Goal: Complete application form

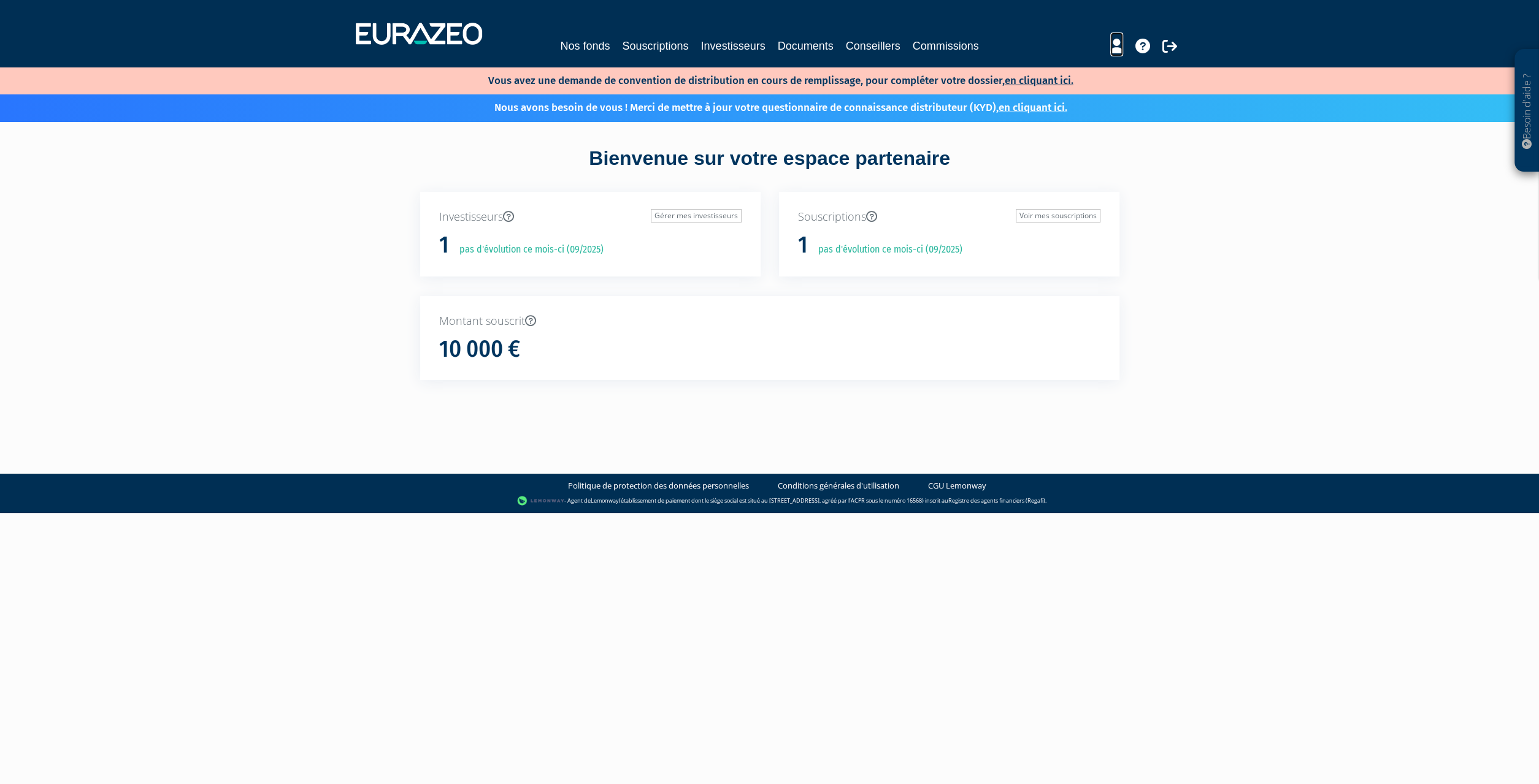
click at [1116, 43] on icon at bounding box center [1116, 46] width 13 height 15
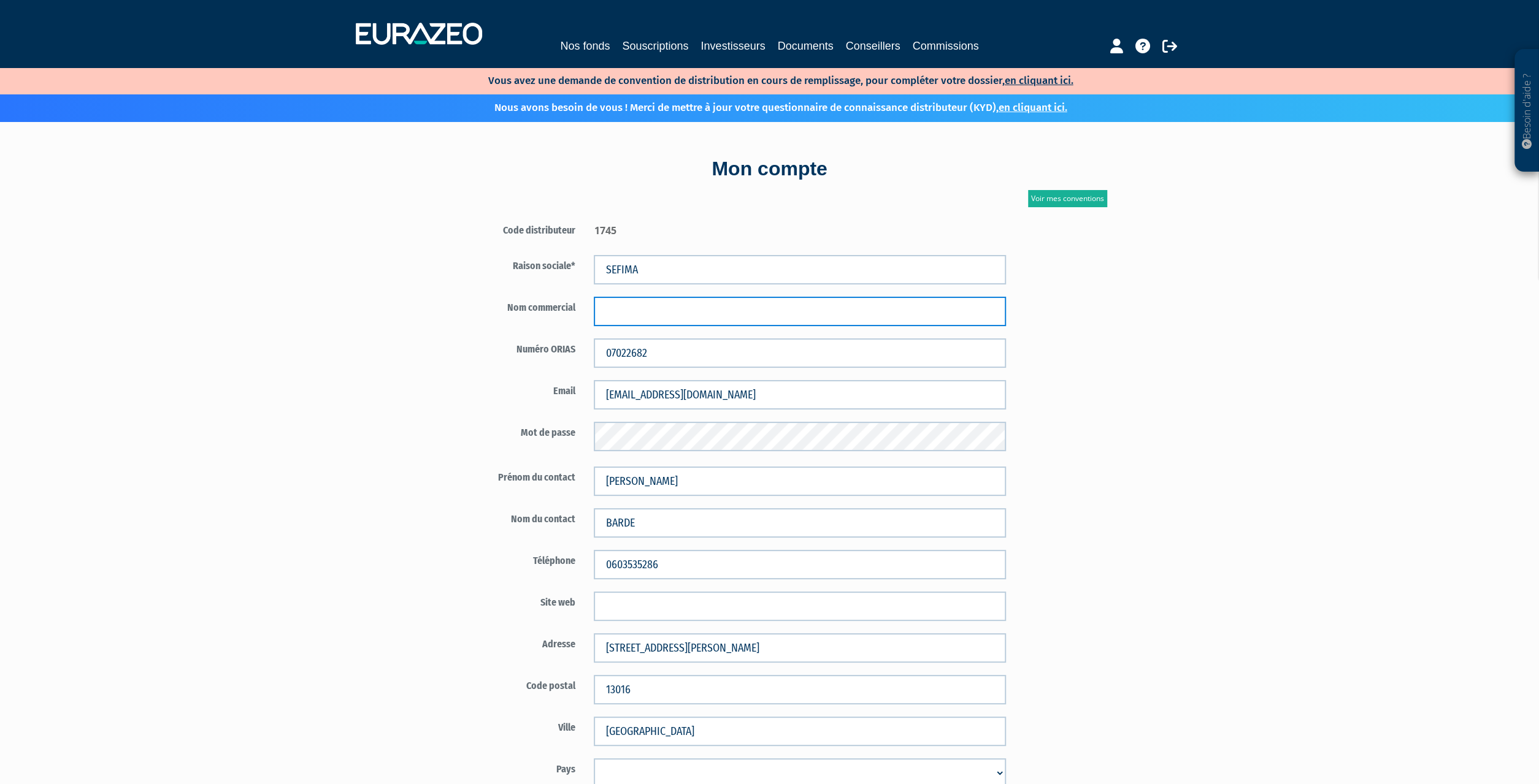
click at [679, 319] on input "text" at bounding box center [800, 311] width 412 height 29
click at [1031, 81] on link "en cliquant ici." at bounding box center [1039, 81] width 68 height 13
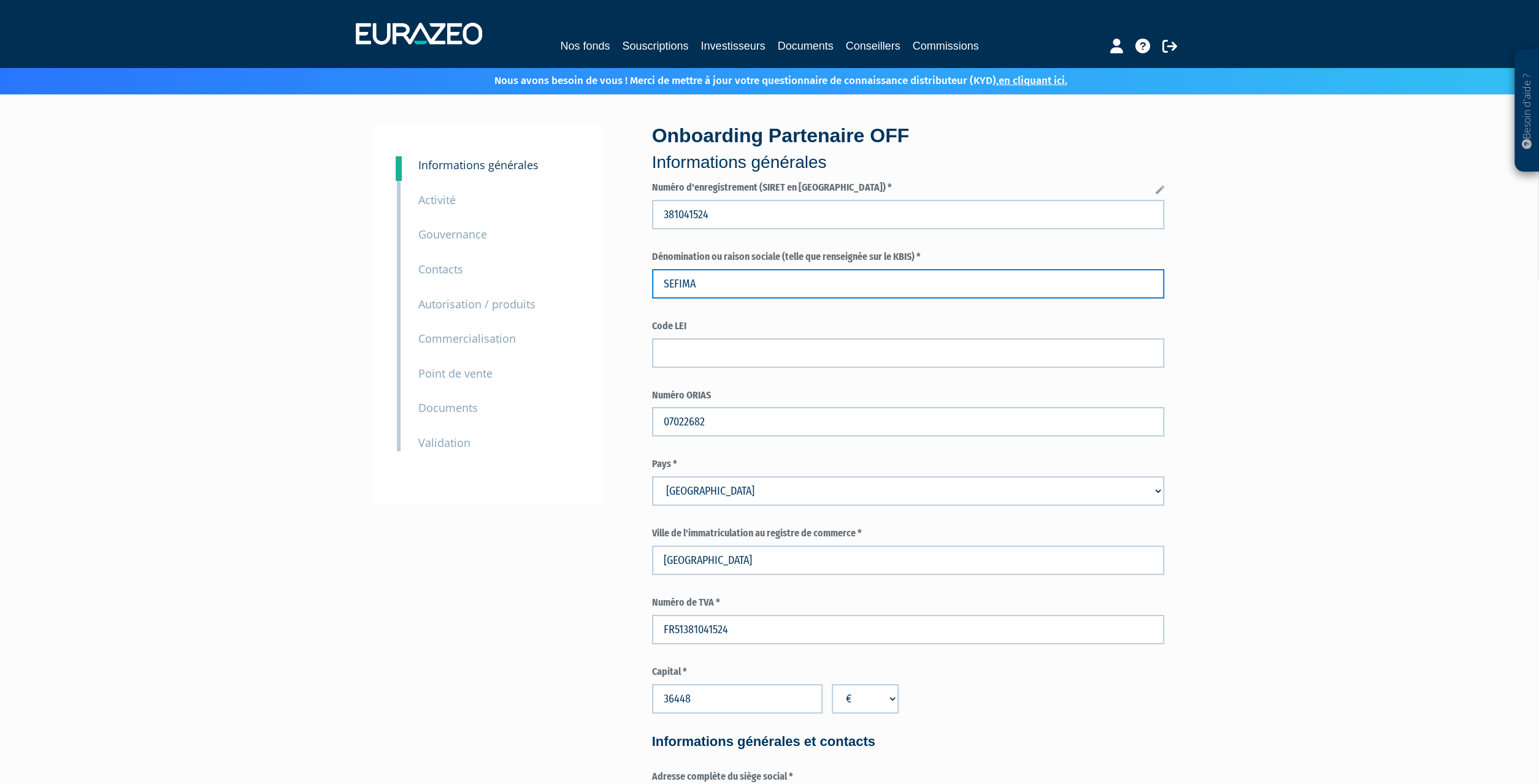
click at [751, 284] on input "SEFIMA" at bounding box center [908, 284] width 512 height 29
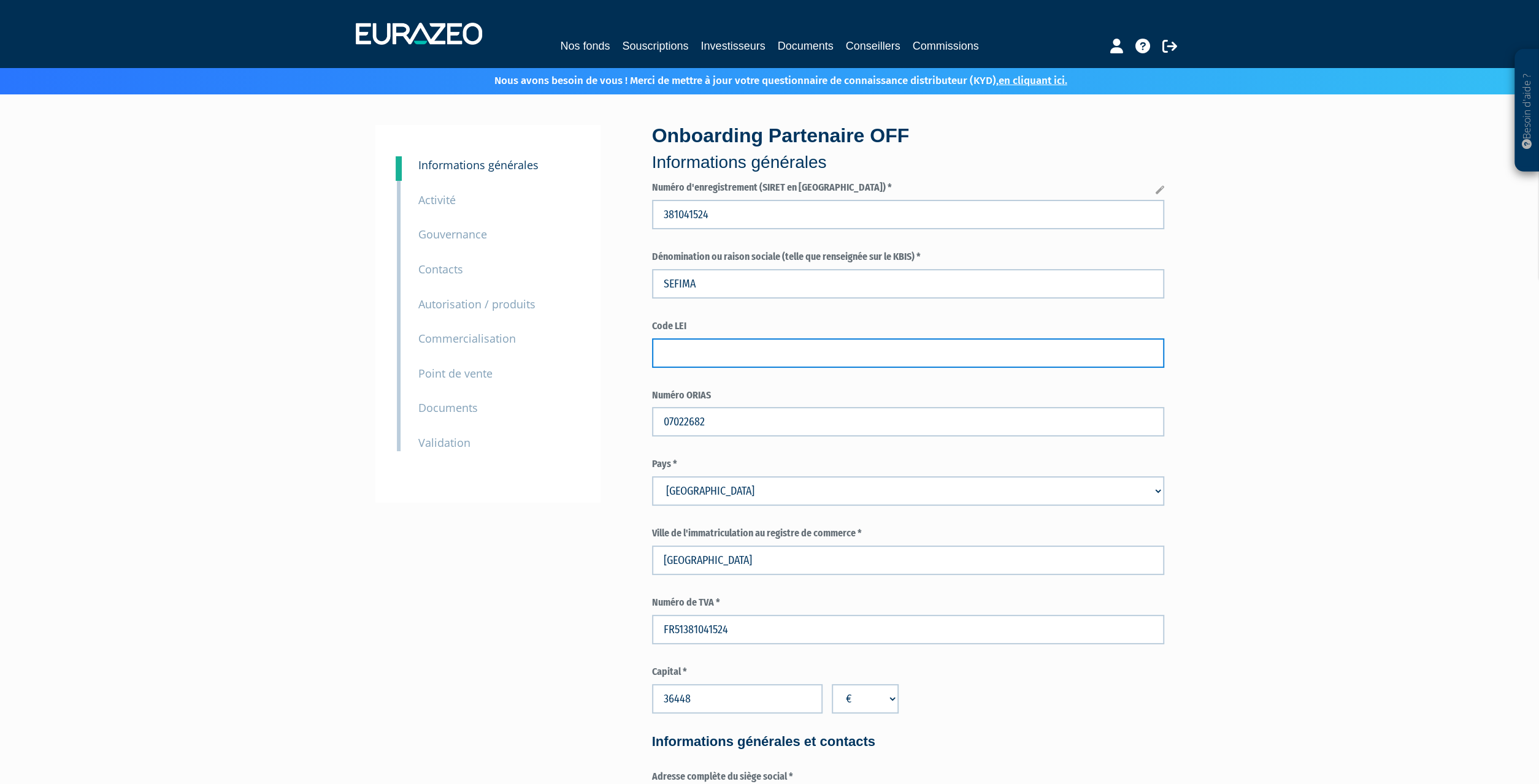
click at [737, 356] on input "text" at bounding box center [908, 353] width 512 height 29
type input "969500YX6P7RT51P7312"
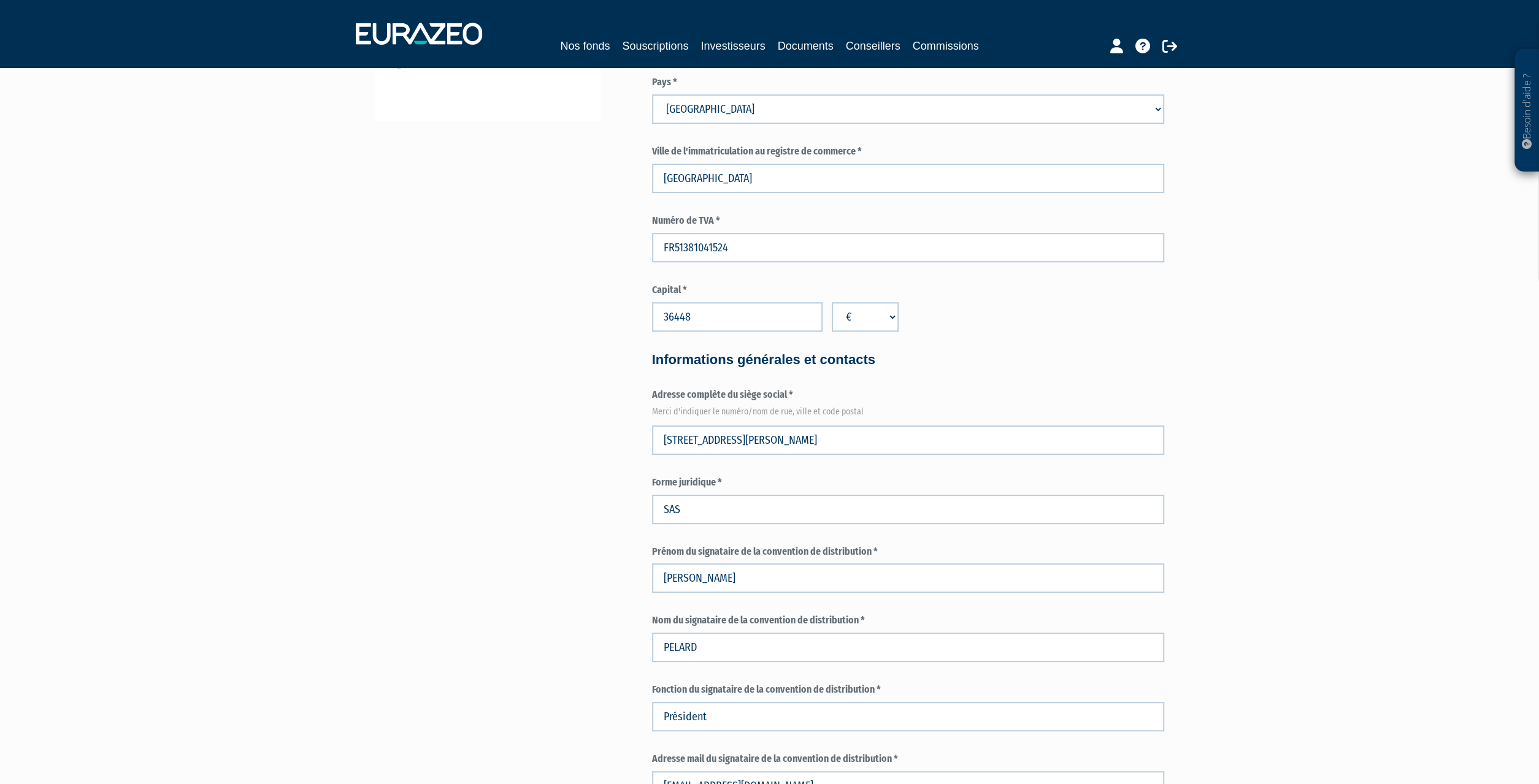
scroll to position [383, 0]
click at [705, 585] on input "Yann" at bounding box center [908, 577] width 512 height 29
drag, startPoint x: 705, startPoint y: 585, endPoint x: 602, endPoint y: 584, distance: 103.0
click at [652, 584] on input "Yann" at bounding box center [908, 577] width 512 height 29
type input "l"
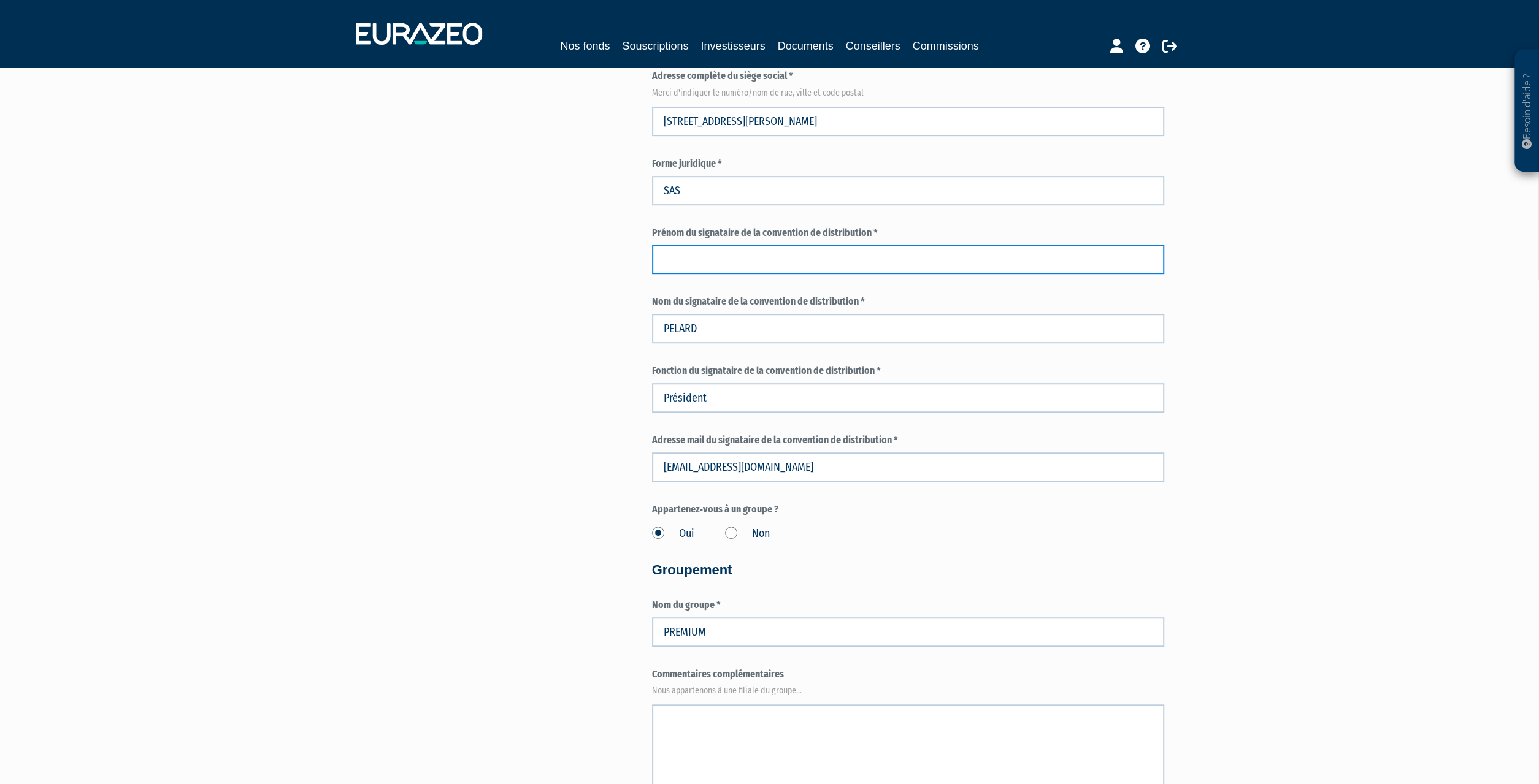
scroll to position [701, 0]
type input "v"
type input "Vanessa"
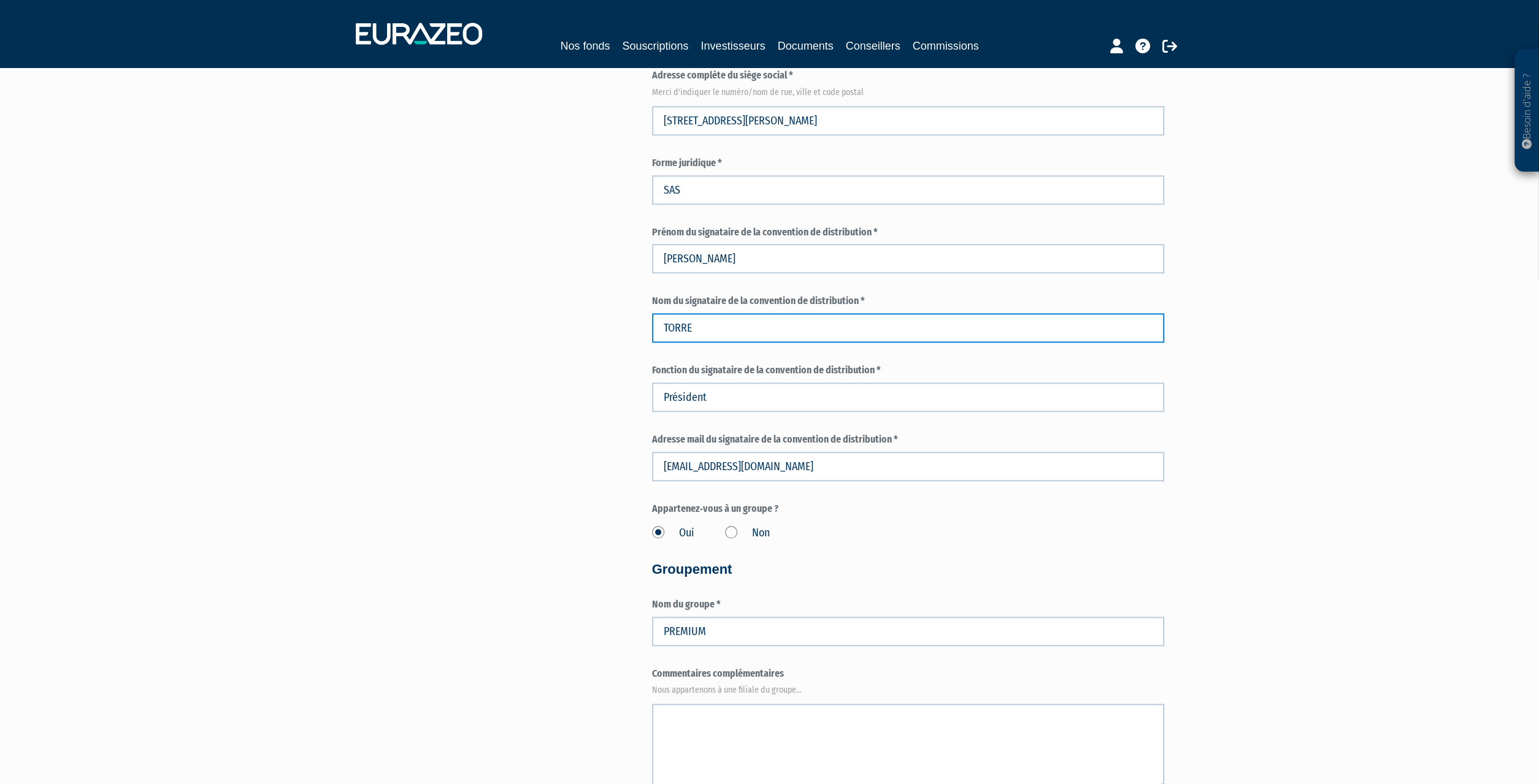
type input "TORRE"
click at [446, 296] on div "3 Informations générales 4 Activité 5 Gouvernance 6 Contacts 7 Autorisation / p…" at bounding box center [769, 649] width 771 height 2452
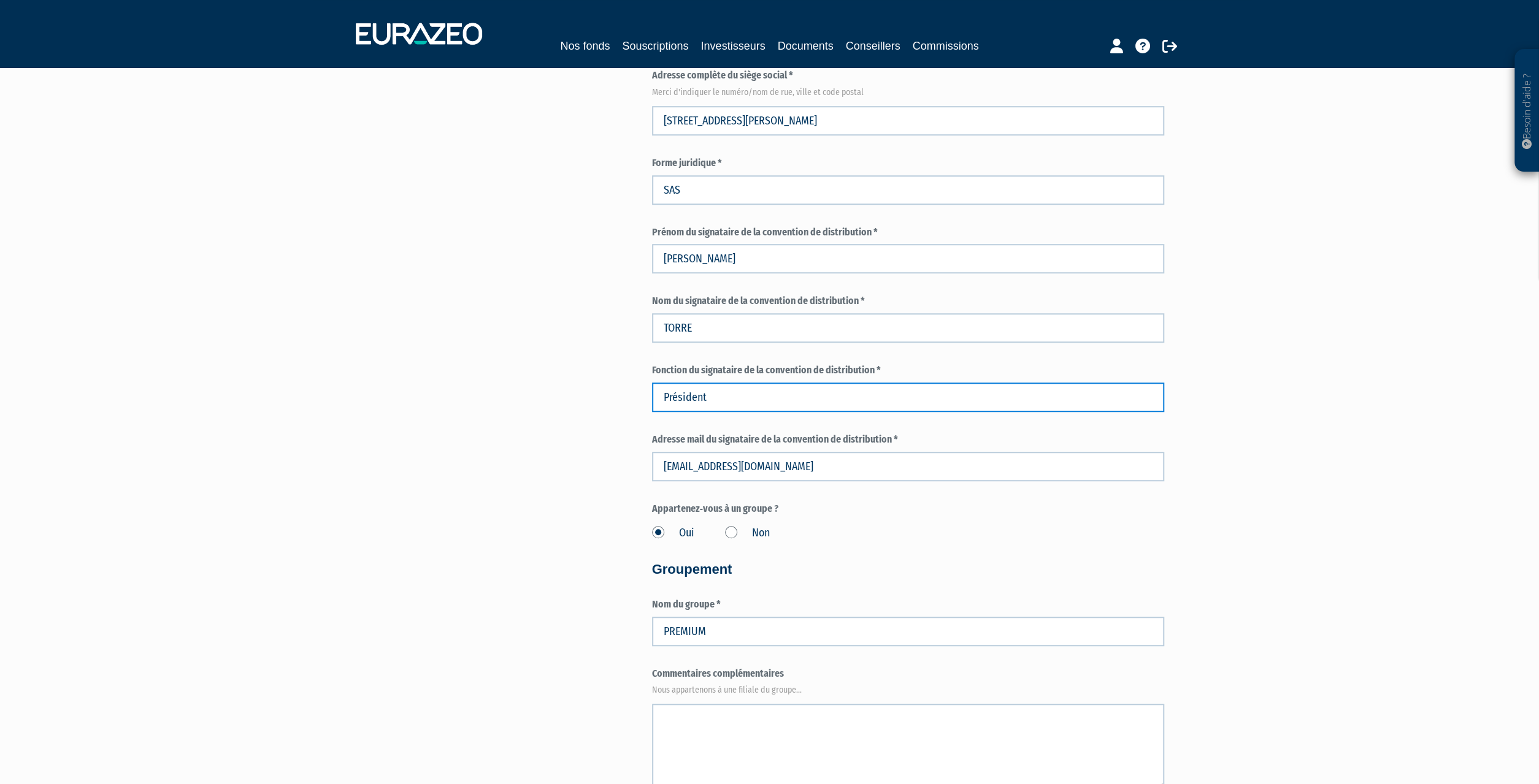
drag, startPoint x: 729, startPoint y: 403, endPoint x: 556, endPoint y: 409, distance: 173.1
click at [652, 409] on input "Président" at bounding box center [908, 397] width 512 height 29
type input "r"
type input "Responsable adminisrative"
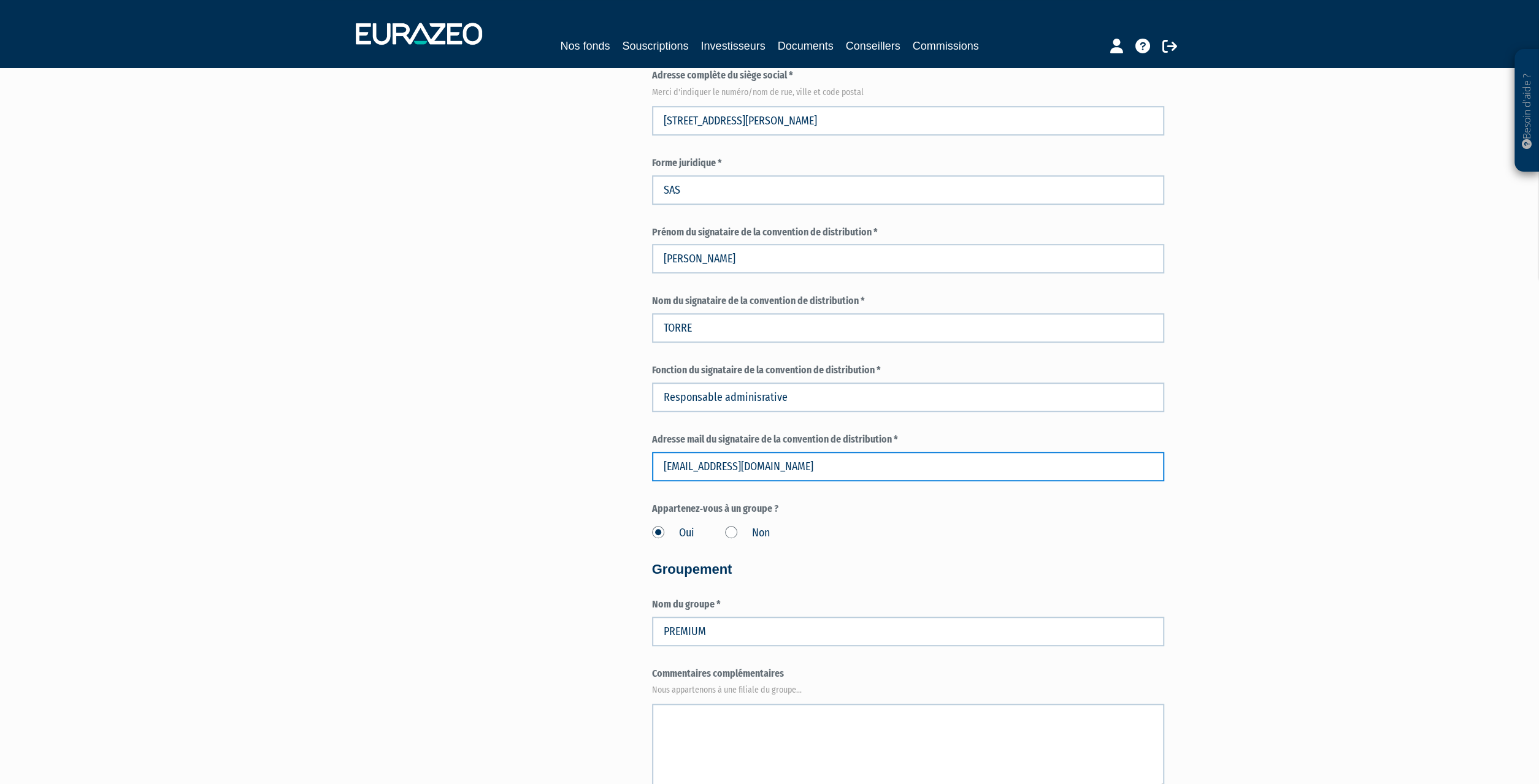
drag, startPoint x: 695, startPoint y: 472, endPoint x: 621, endPoint y: 470, distance: 74.0
click at [652, 470] on input "ltomas@sefima.com" at bounding box center [908, 466] width 512 height 29
type input "vtorre@sefima.com"
click at [442, 617] on div "3 Informations générales 4 Activité 5 Gouvernance 6 Contacts 7 Autorisation / p…" at bounding box center [769, 649] width 771 height 2452
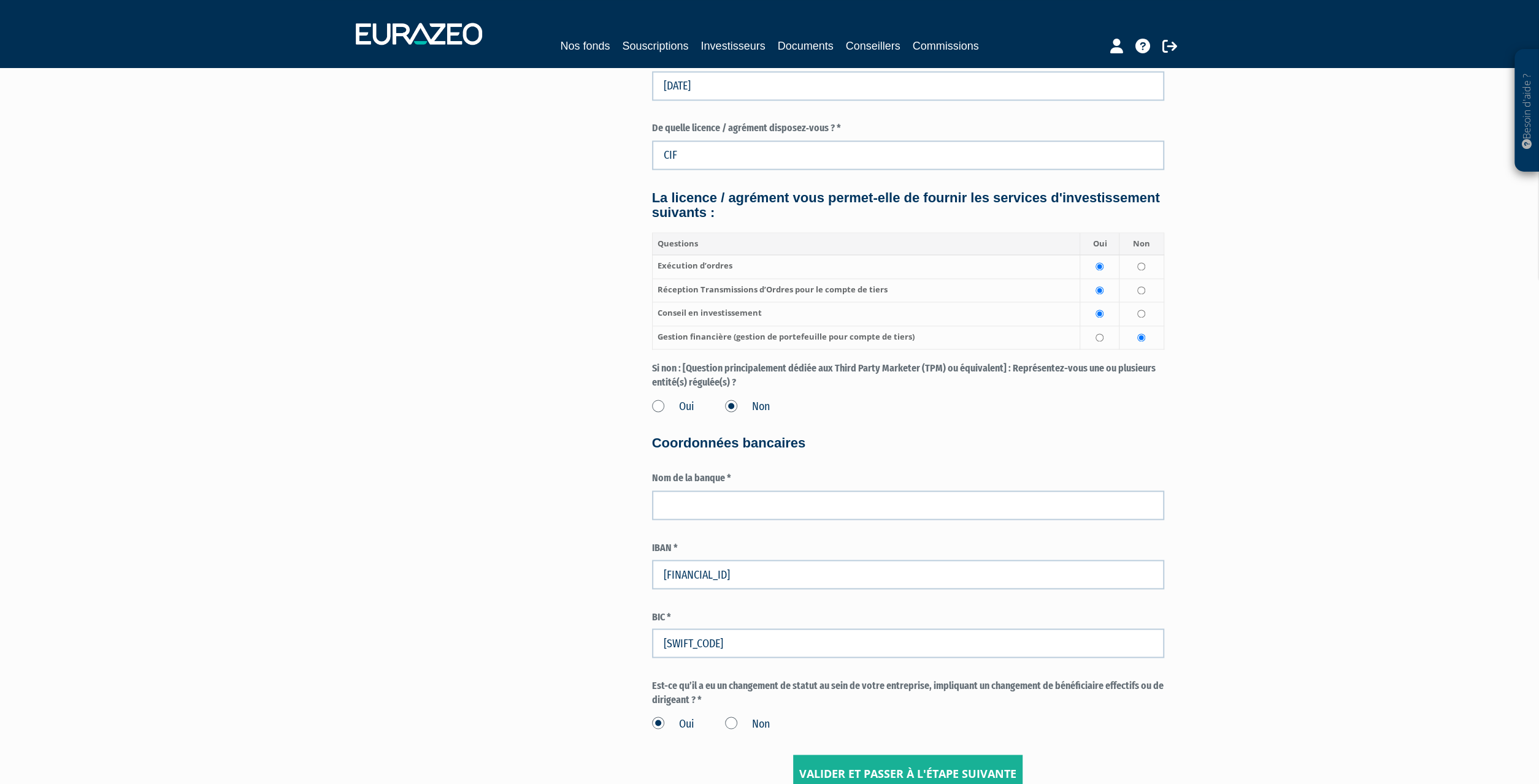
scroll to position [1785, 0]
click at [670, 505] on input "text" at bounding box center [908, 504] width 512 height 29
click at [738, 503] on input "text" at bounding box center [908, 504] width 512 height 29
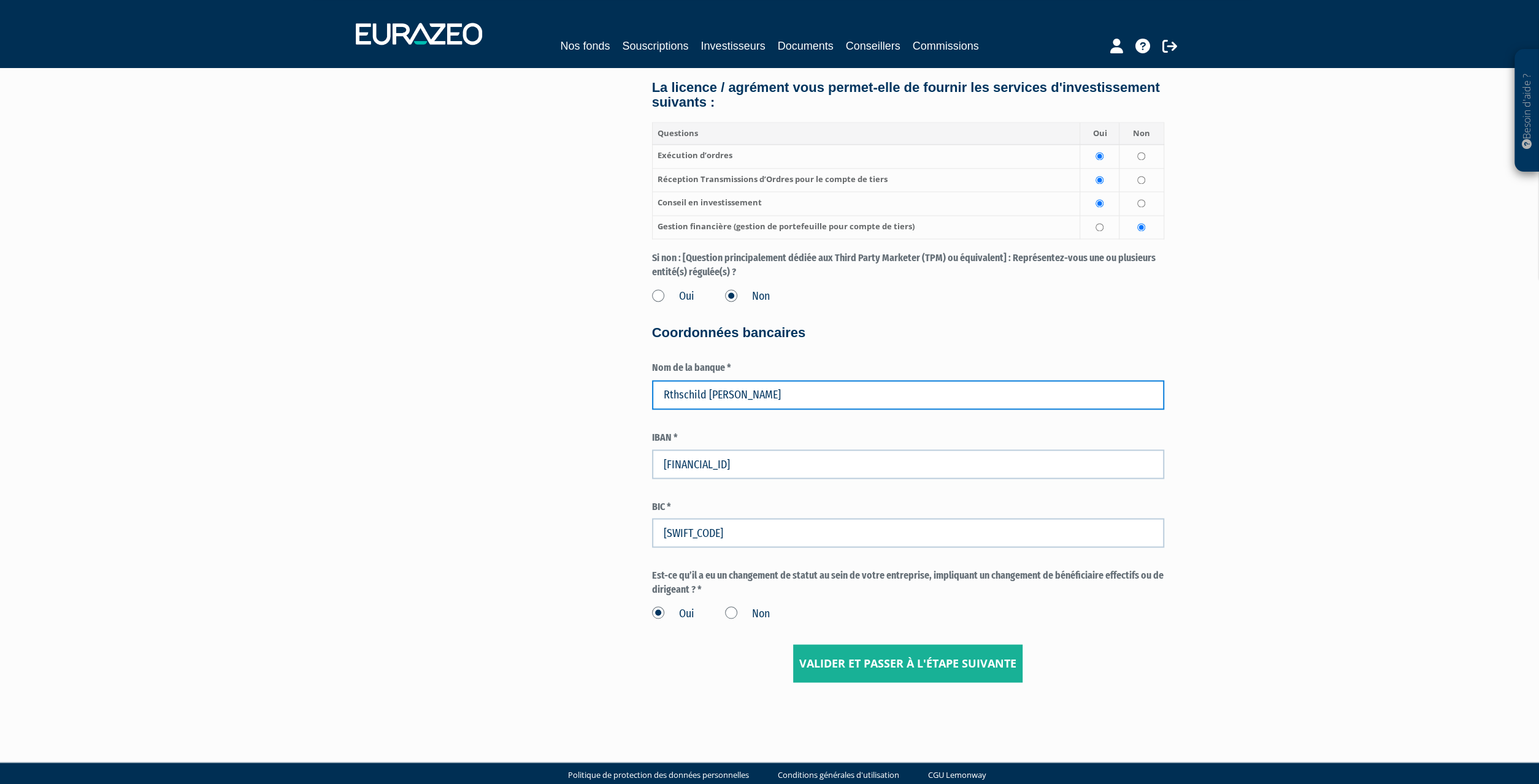
scroll to position [1909, 0]
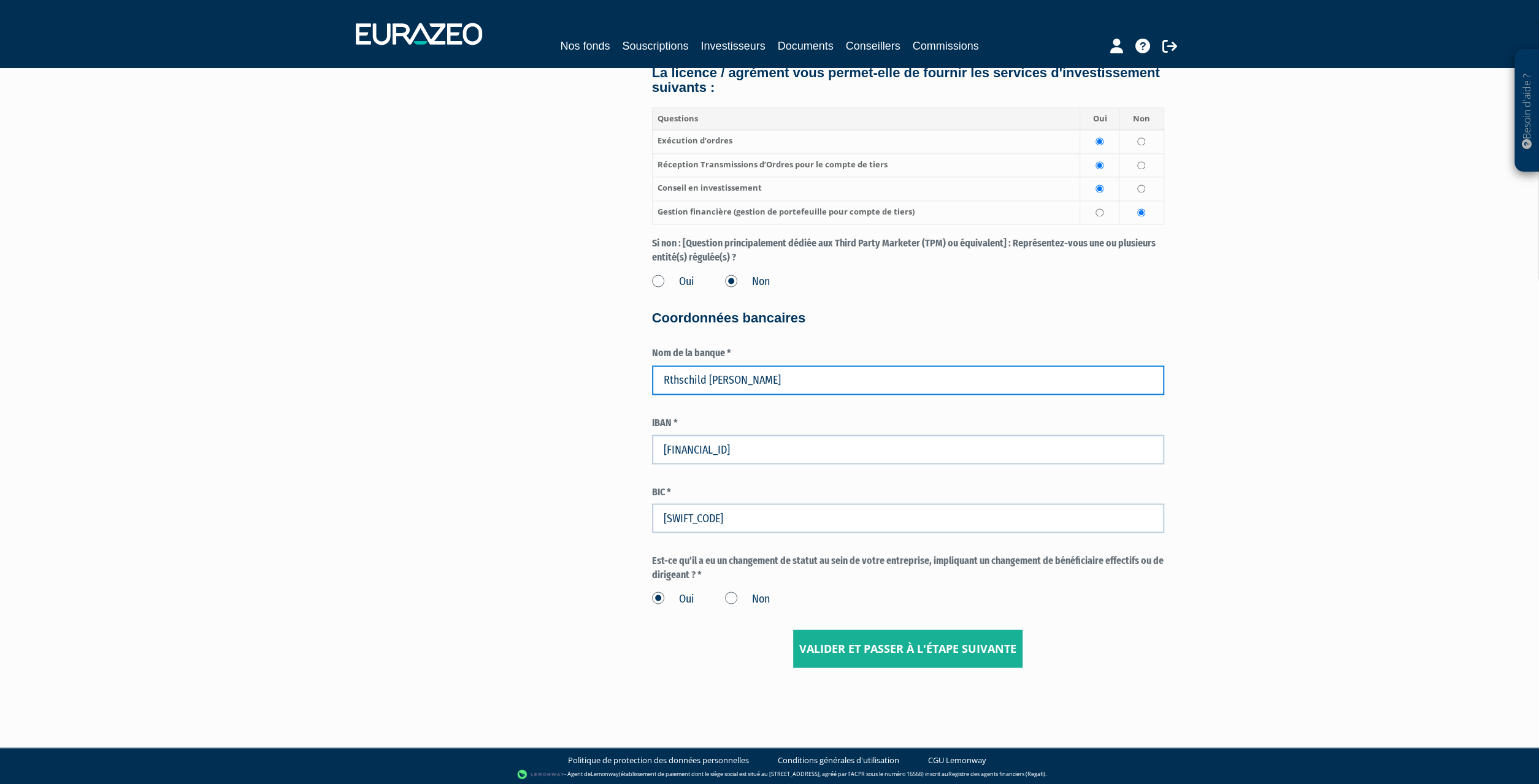
type input "Rthschild Martin Maurel"
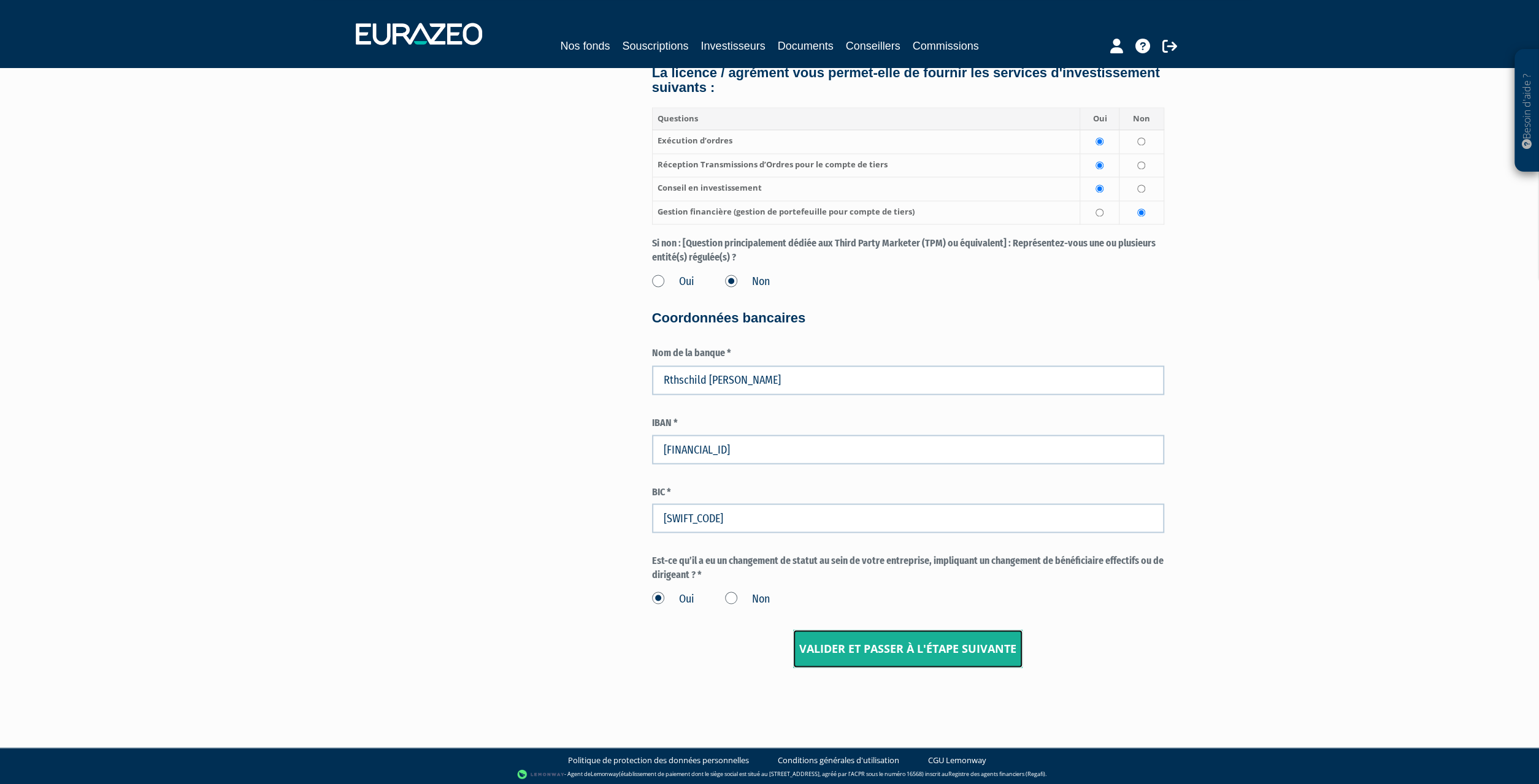
click at [885, 641] on input "Valider et passer à l'étape suivante" at bounding box center [908, 649] width 230 height 38
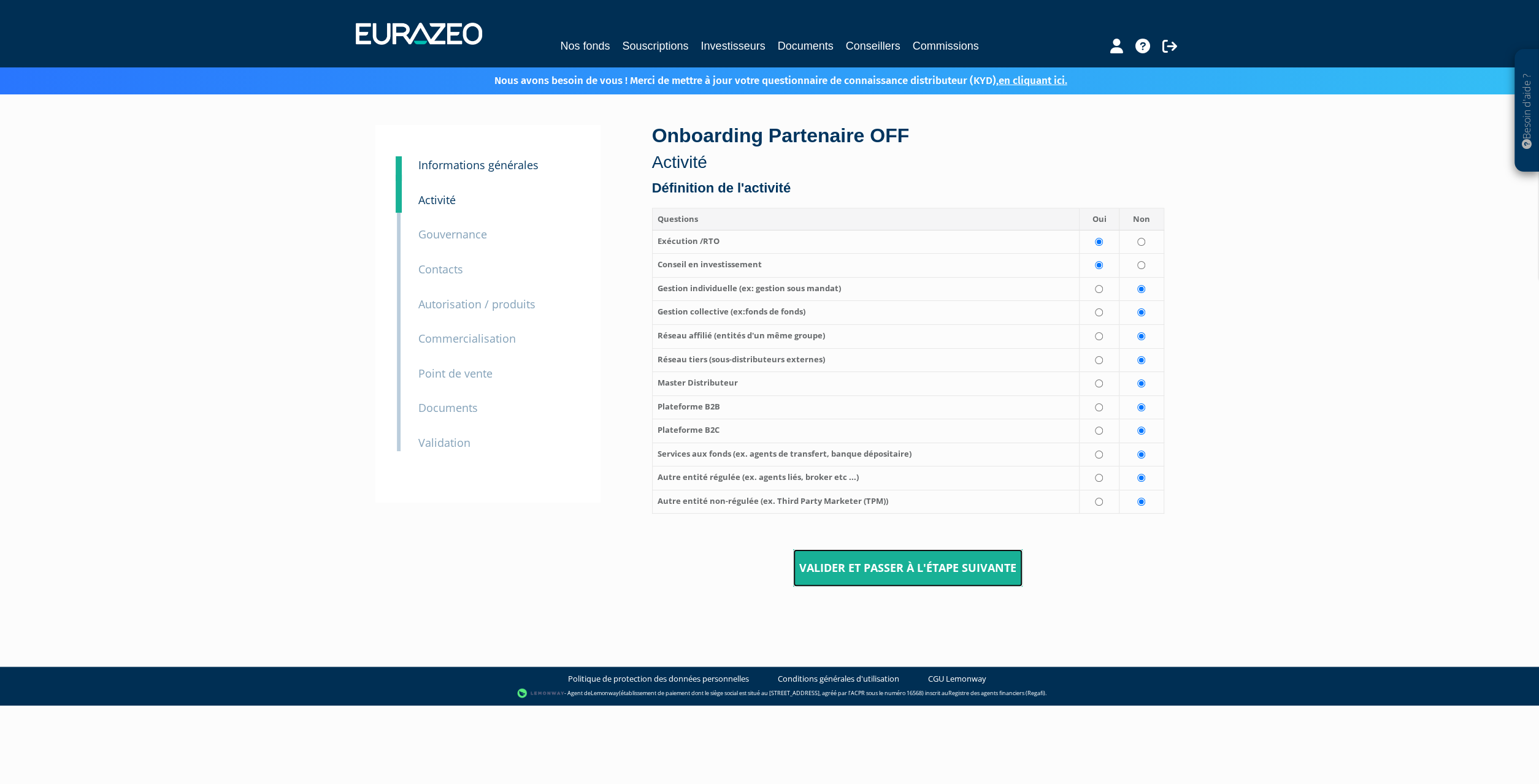
click at [865, 567] on input "Valider et passer à l'étape suivante" at bounding box center [908, 568] width 230 height 38
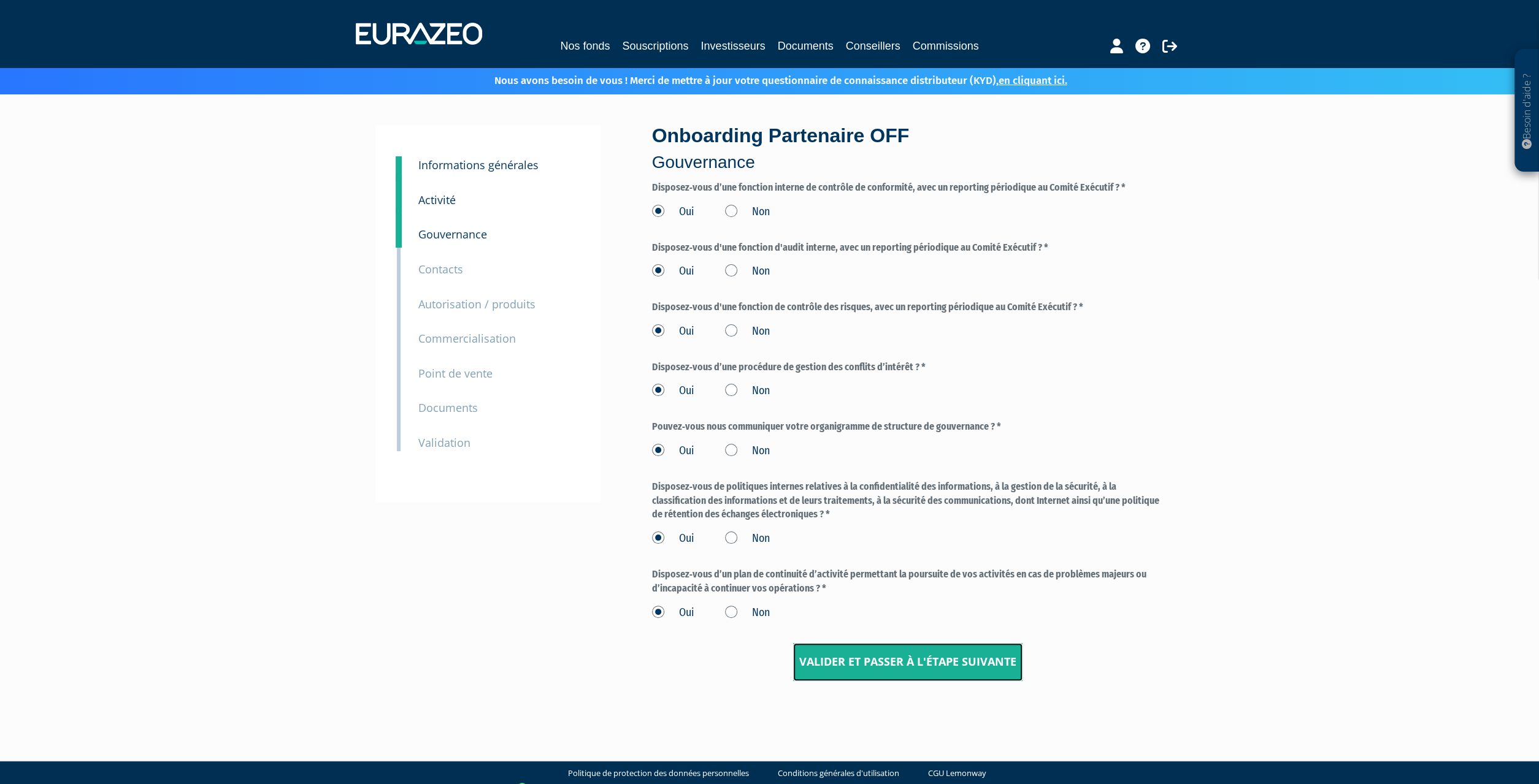
click at [919, 668] on input "Valider et passer à l'étape suivante" at bounding box center [908, 662] width 230 height 38
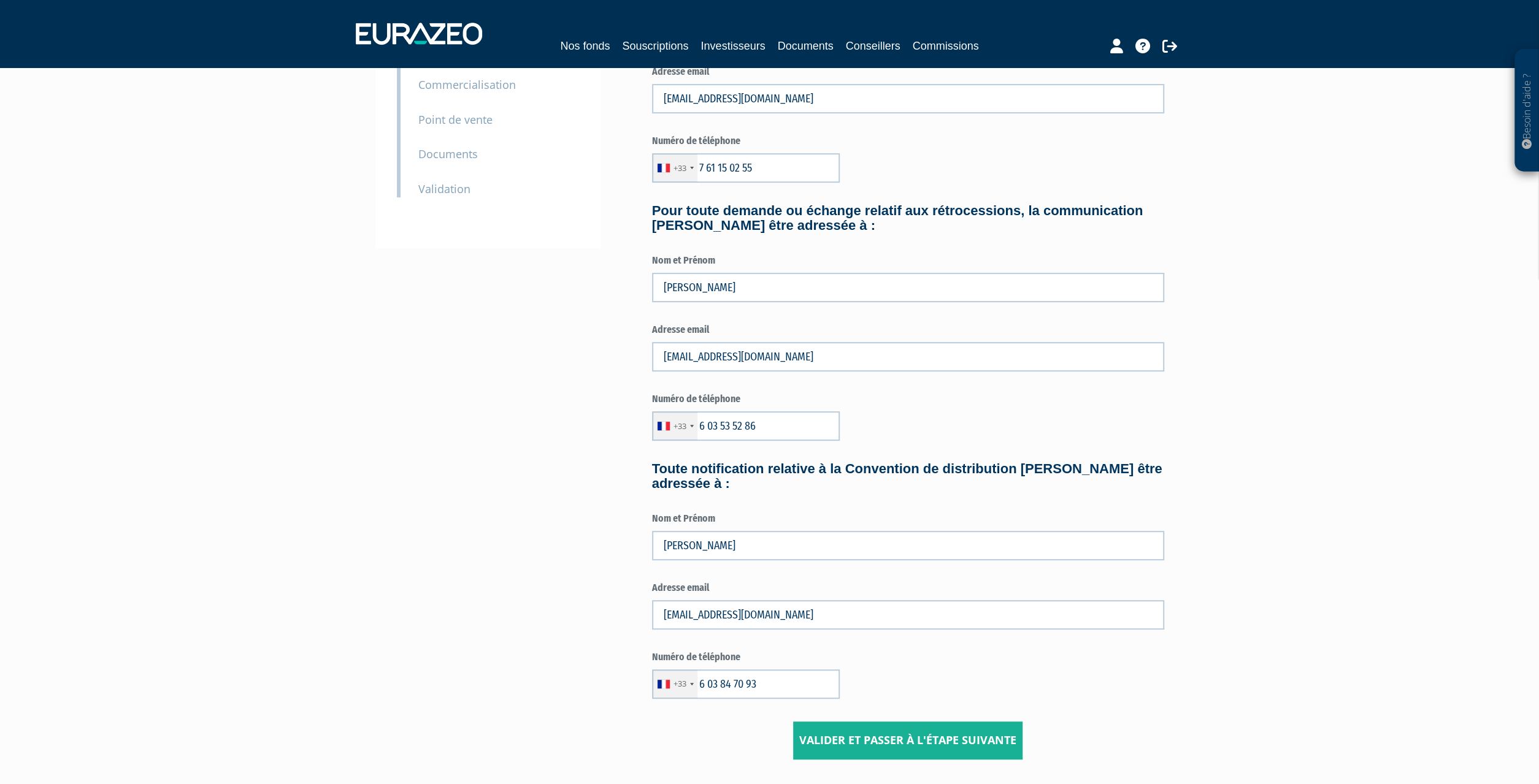
scroll to position [255, 0]
click at [815, 539] on input "[PERSON_NAME]" at bounding box center [908, 544] width 512 height 29
drag, startPoint x: 735, startPoint y: 542, endPoint x: 570, endPoint y: 557, distance: 165.7
click at [652, 557] on input "[PERSON_NAME]" at bounding box center [908, 544] width 512 height 29
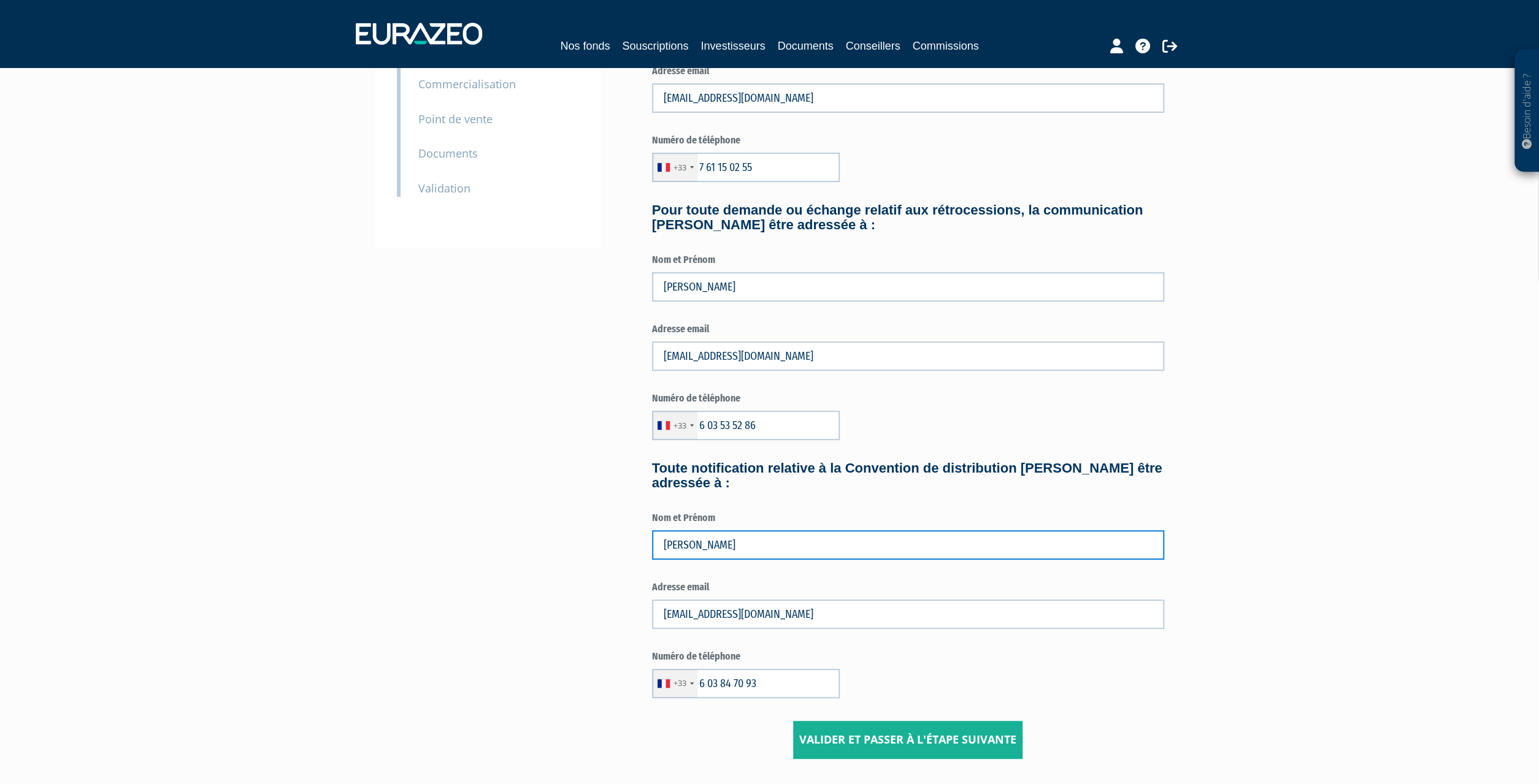
type input "[PERSON_NAME]"
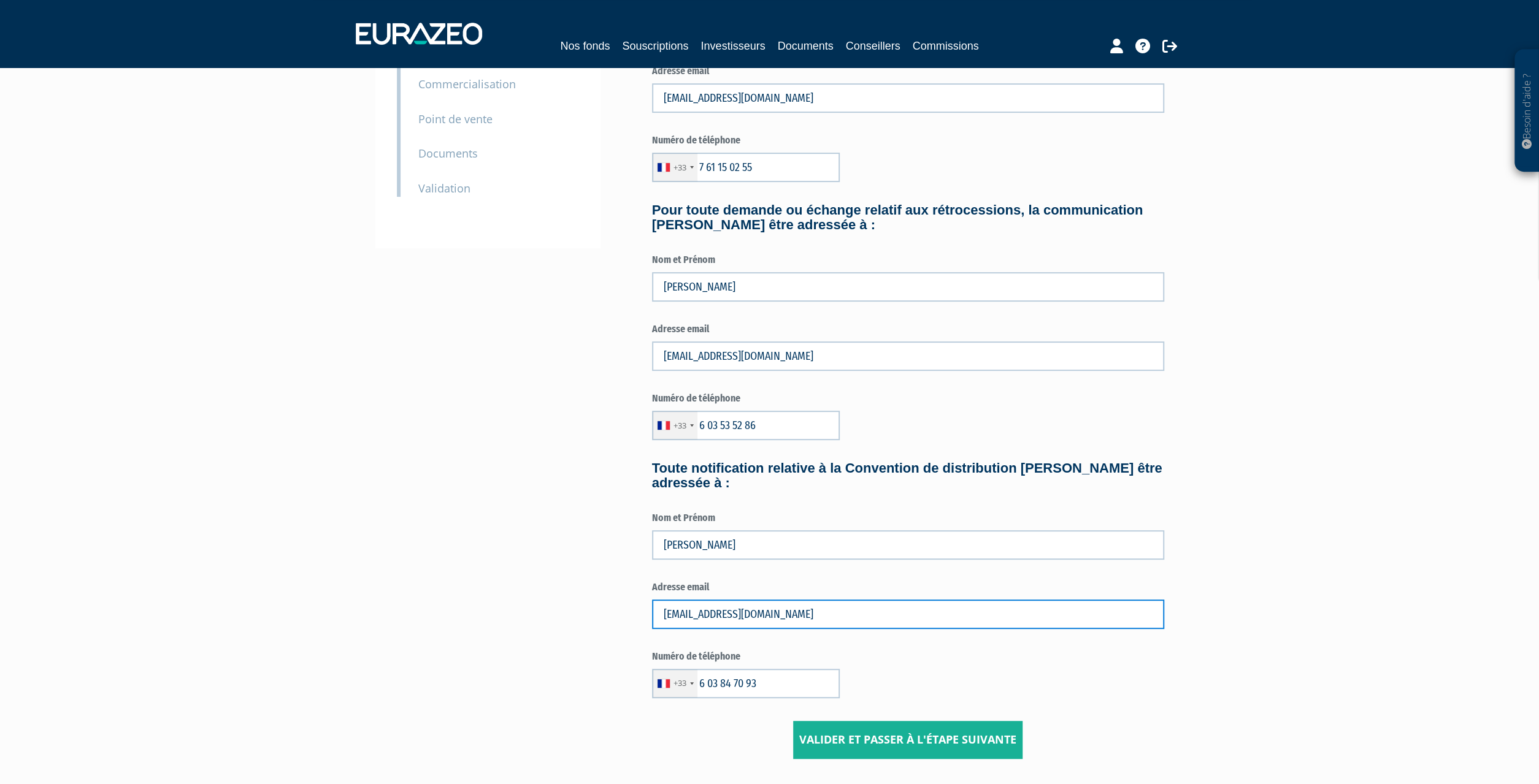
drag, startPoint x: 692, startPoint y: 614, endPoint x: 634, endPoint y: 617, distance: 58.1
click at [652, 617] on input "[EMAIL_ADDRESS][DOMAIN_NAME]" at bounding box center [908, 614] width 512 height 29
type input "[EMAIL_ADDRESS][DOMAIN_NAME]"
drag, startPoint x: 761, startPoint y: 688, endPoint x: 696, endPoint y: 685, distance: 65.1
click at [696, 685] on input "6 03 84 70 93" at bounding box center [746, 684] width 187 height 29
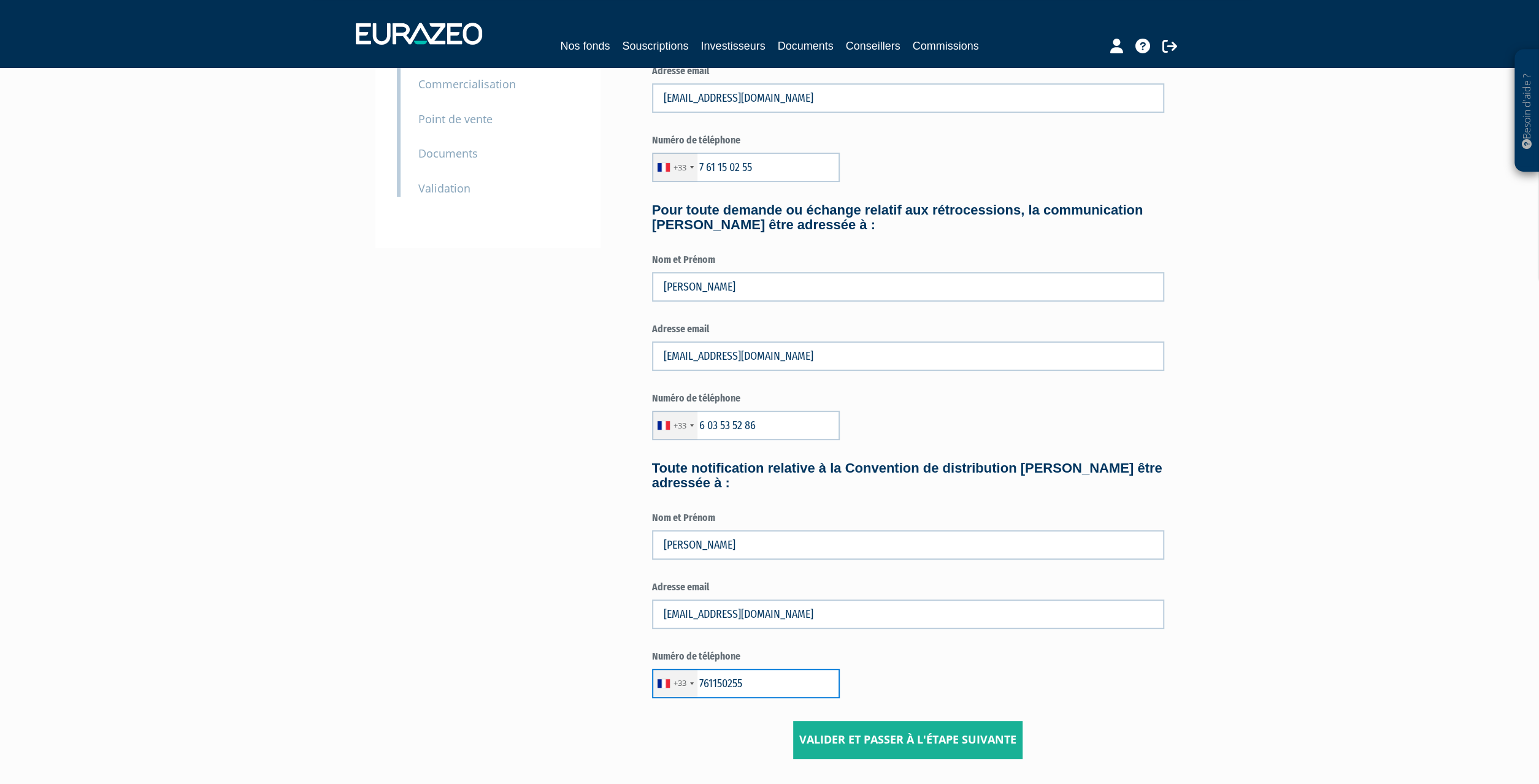
type input "761150255"
click at [885, 743] on input "Valider et passer à l'étape suivante" at bounding box center [908, 740] width 230 height 38
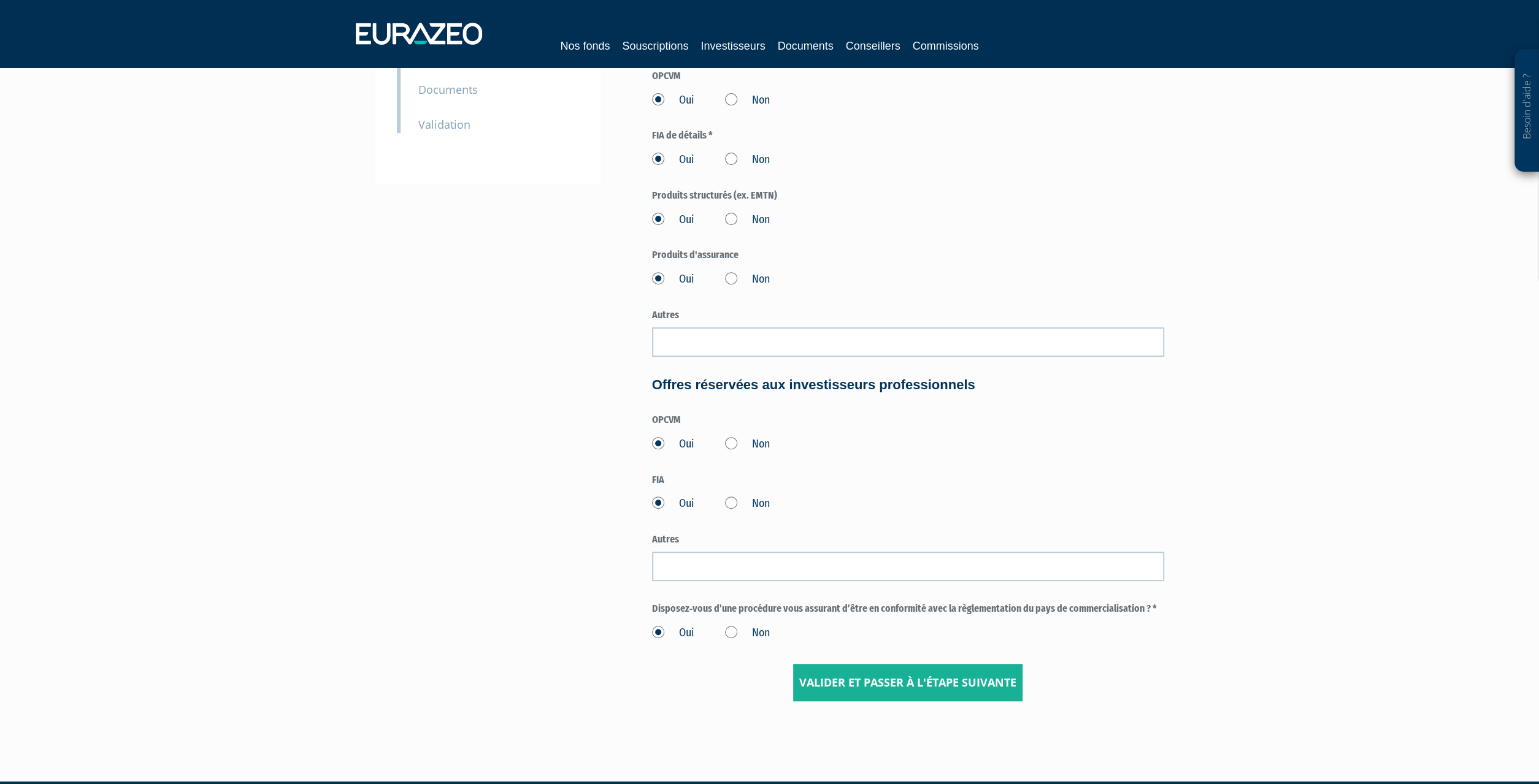
scroll to position [319, 0]
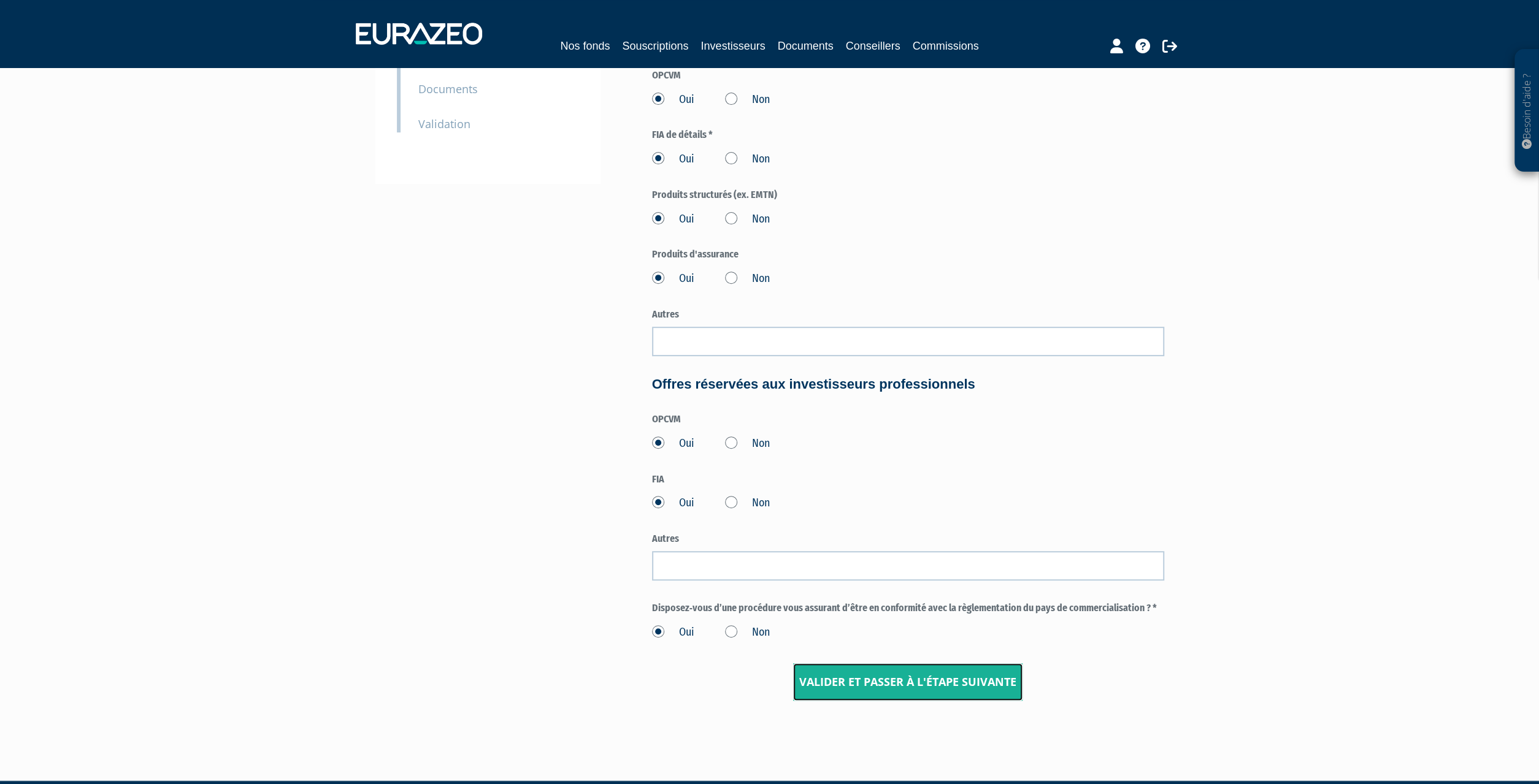
click at [848, 680] on input "Valider et passer à l'étape suivante" at bounding box center [908, 682] width 230 height 38
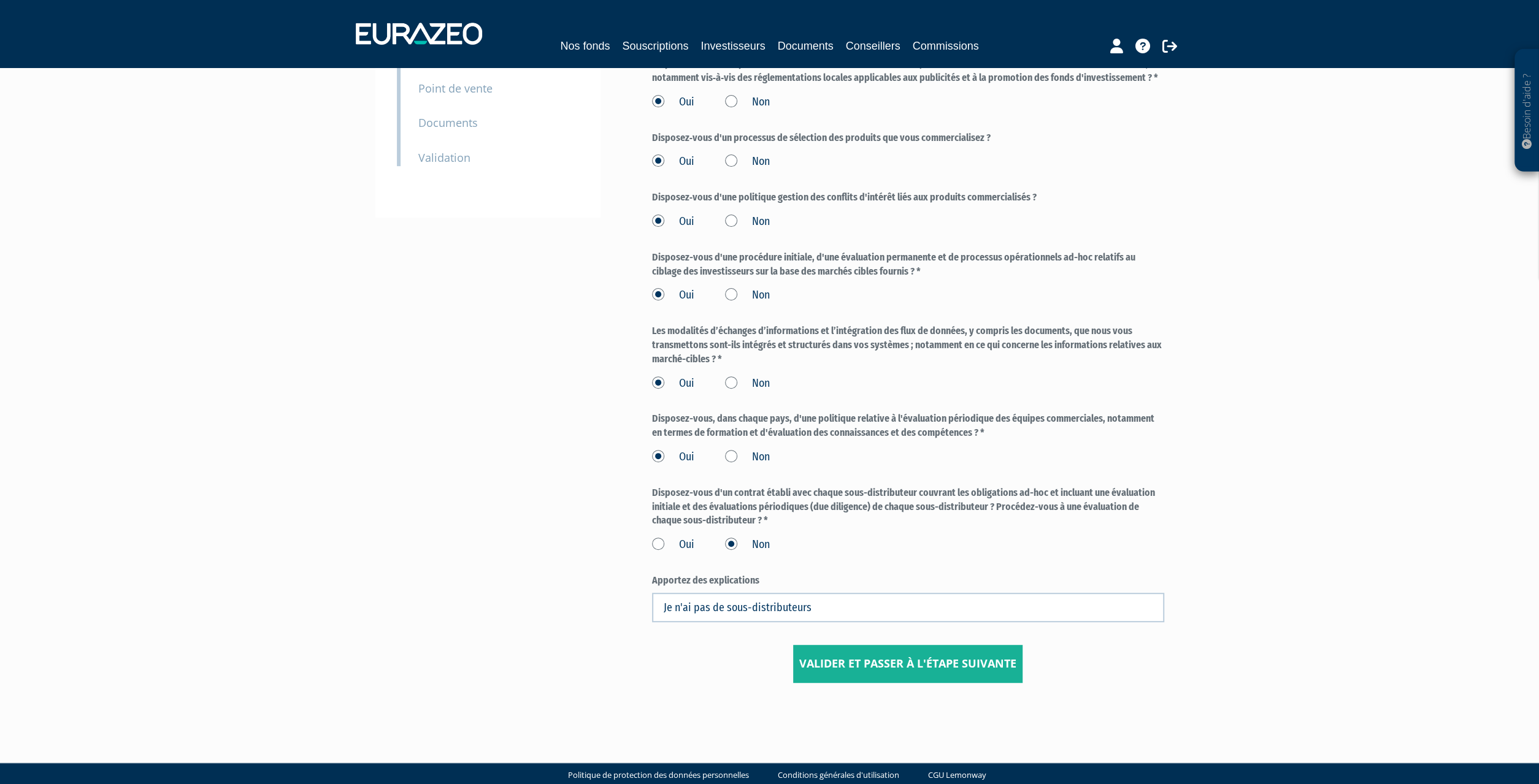
scroll to position [302, 0]
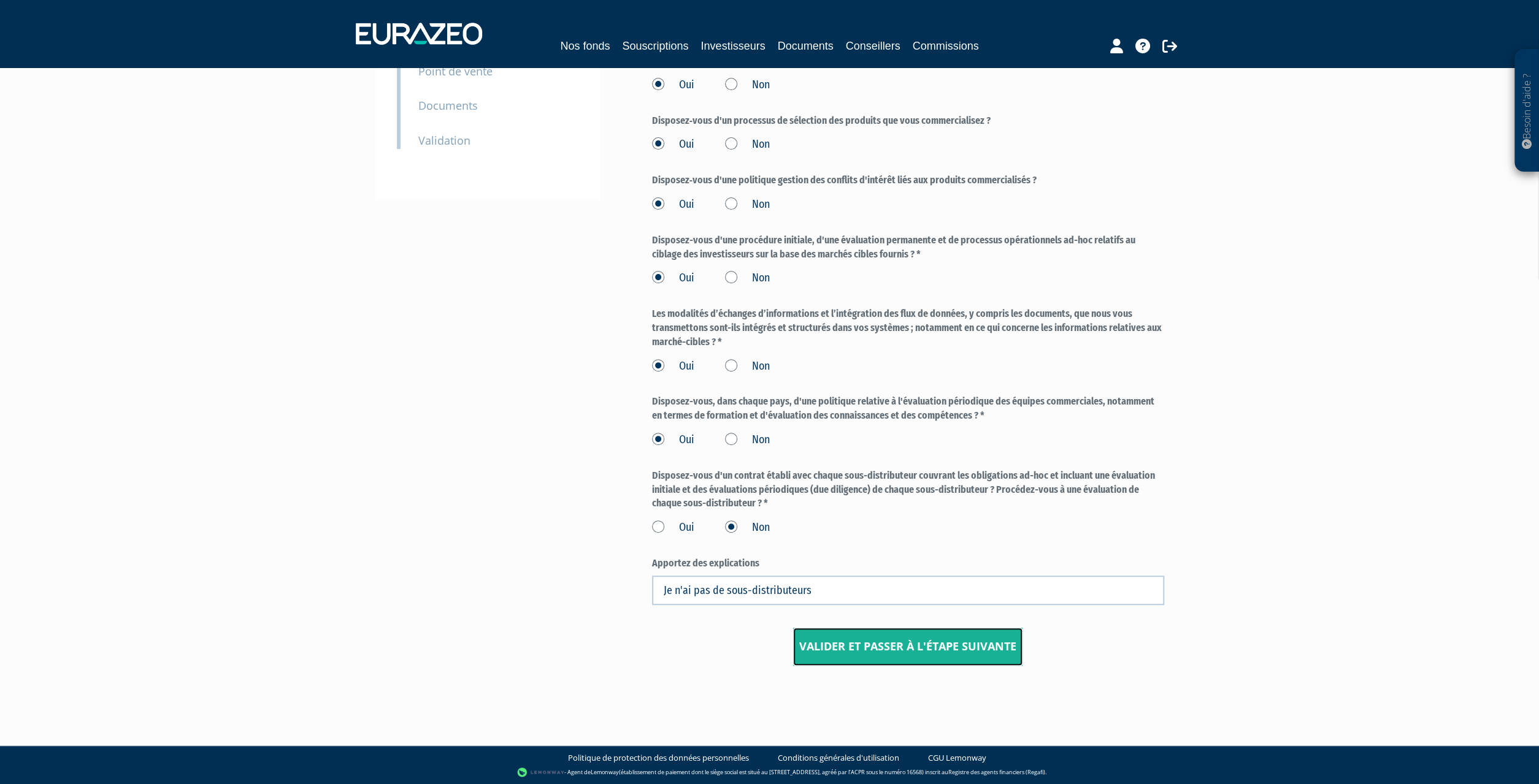
click at [863, 647] on input "Valider et passer à l'étape suivante" at bounding box center [908, 646] width 230 height 38
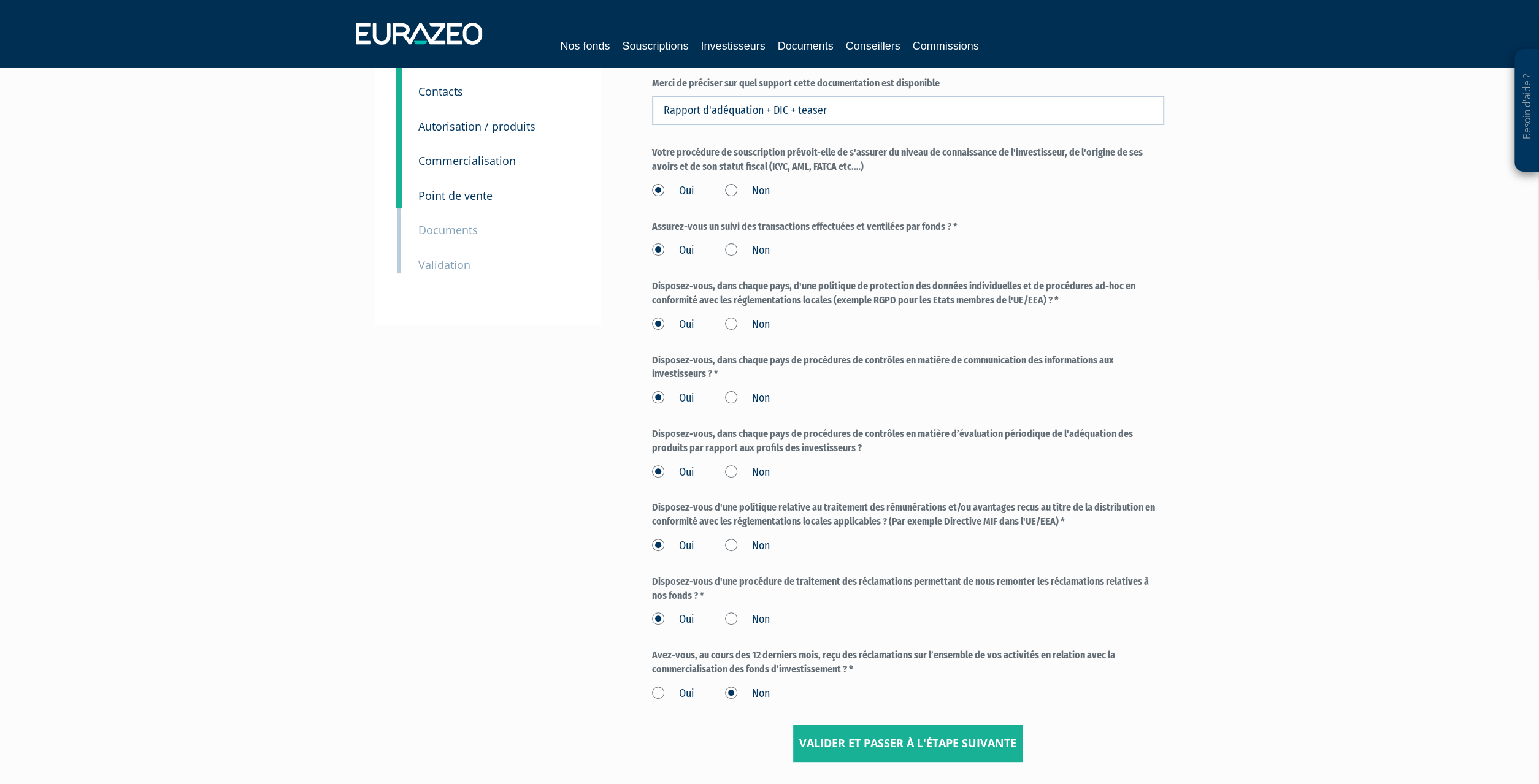
scroll to position [274, 0]
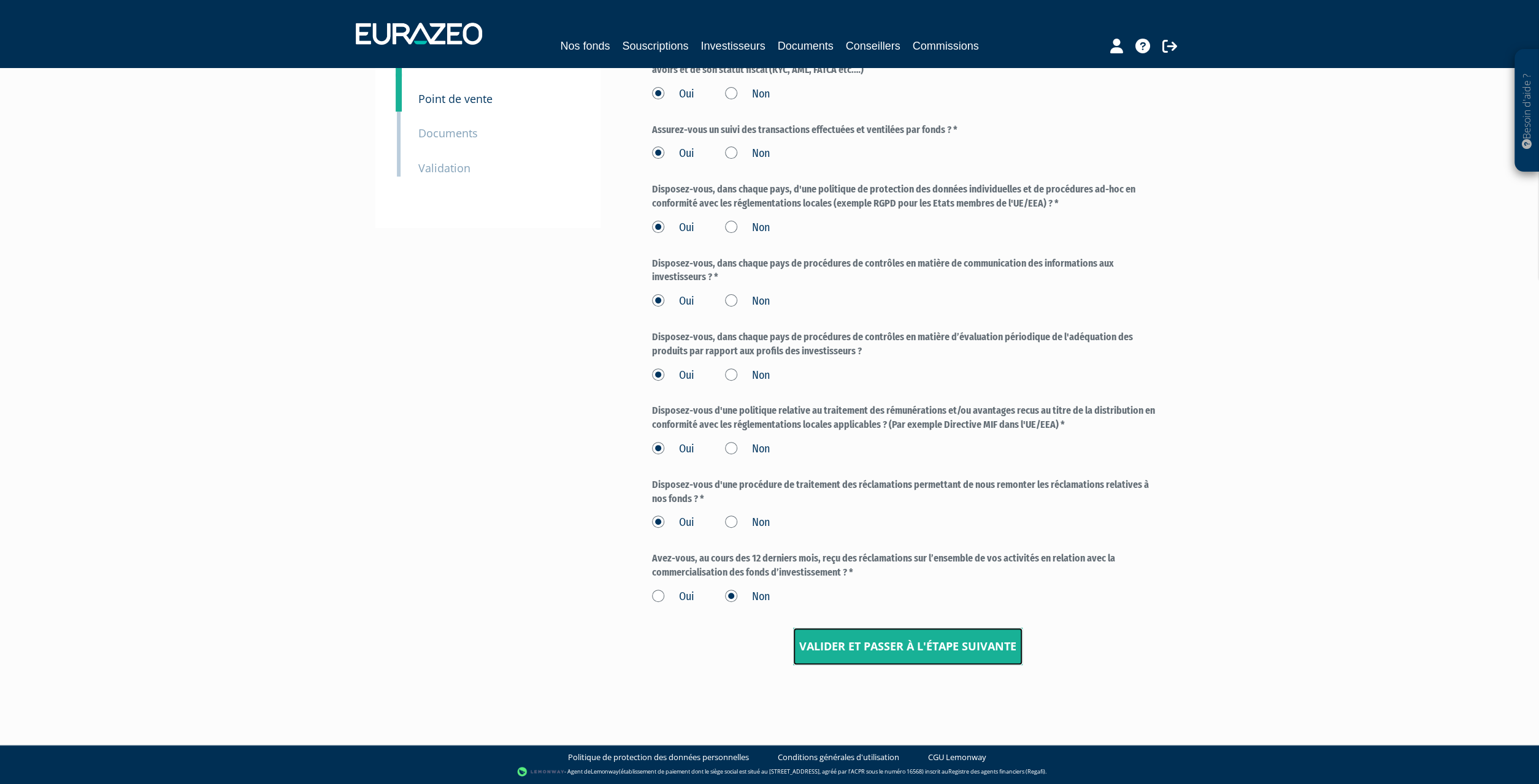
click at [888, 648] on input "Valider et passer à l'étape suivante" at bounding box center [908, 646] width 230 height 38
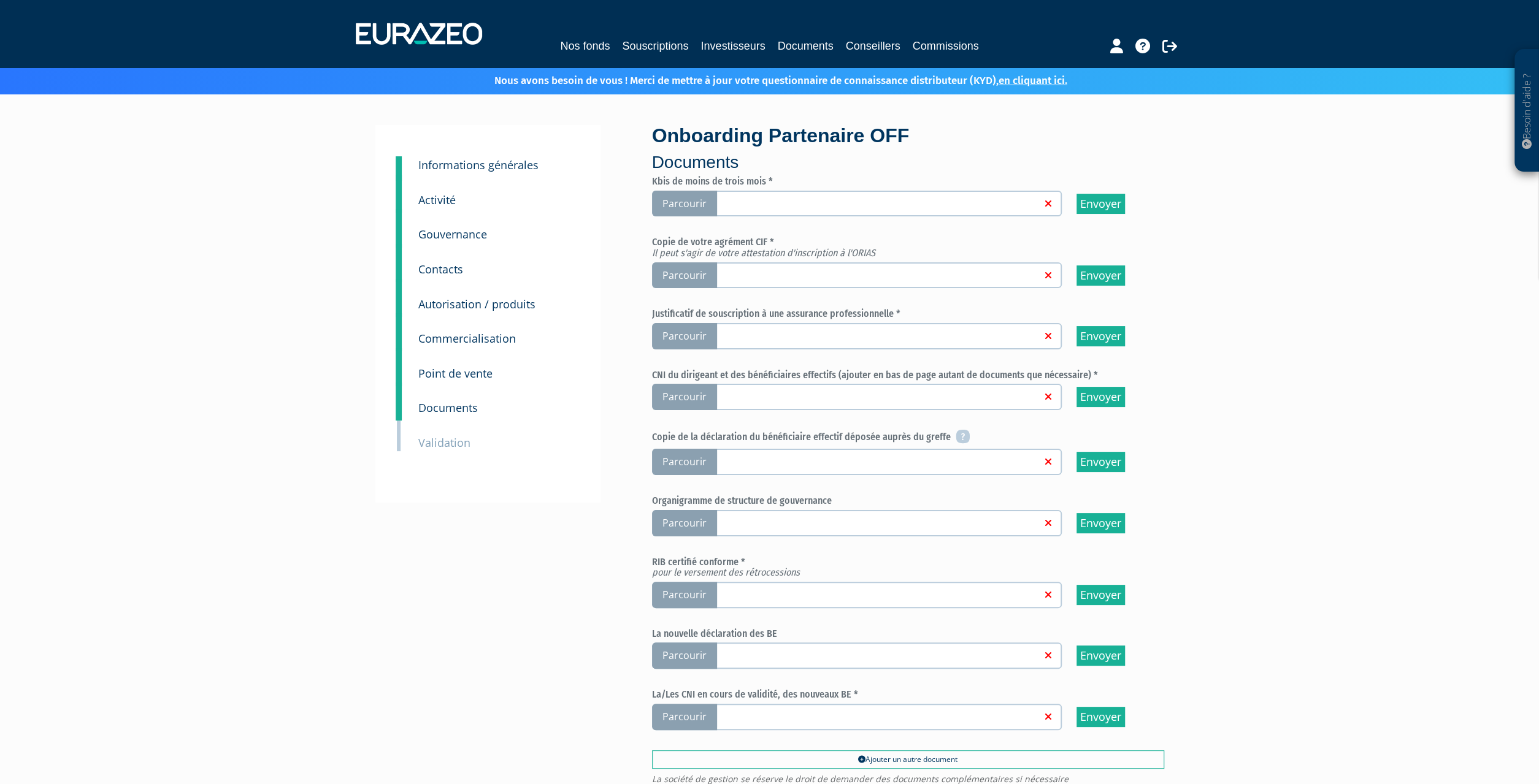
click at [674, 200] on span "Parcourir" at bounding box center [684, 204] width 65 height 26
click at [0, 0] on input "Parcourir" at bounding box center [0, 0] width 0 height 0
click at [689, 274] on span "Parcourir" at bounding box center [684, 275] width 65 height 26
click at [0, 0] on input "Parcourir" at bounding box center [0, 0] width 0 height 0
click at [681, 331] on span "Parcourir" at bounding box center [684, 336] width 65 height 26
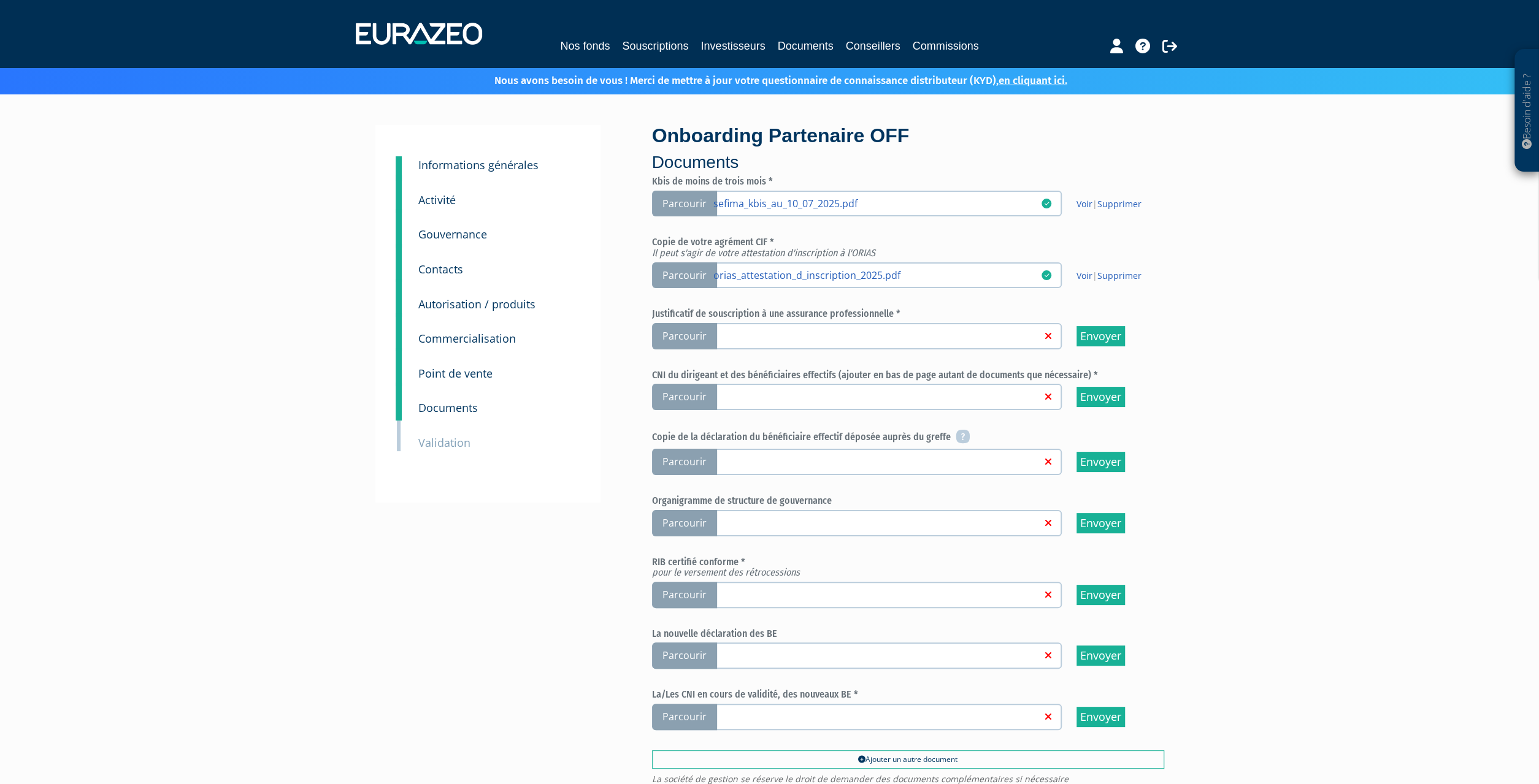
click at [0, 0] on input "Parcourir" at bounding box center [0, 0] width 0 height 0
click at [693, 398] on span "Parcourir" at bounding box center [684, 397] width 65 height 26
click at [0, 0] on input "Parcourir" at bounding box center [0, 0] width 0 height 0
click at [960, 440] on icon at bounding box center [963, 436] width 14 height 15
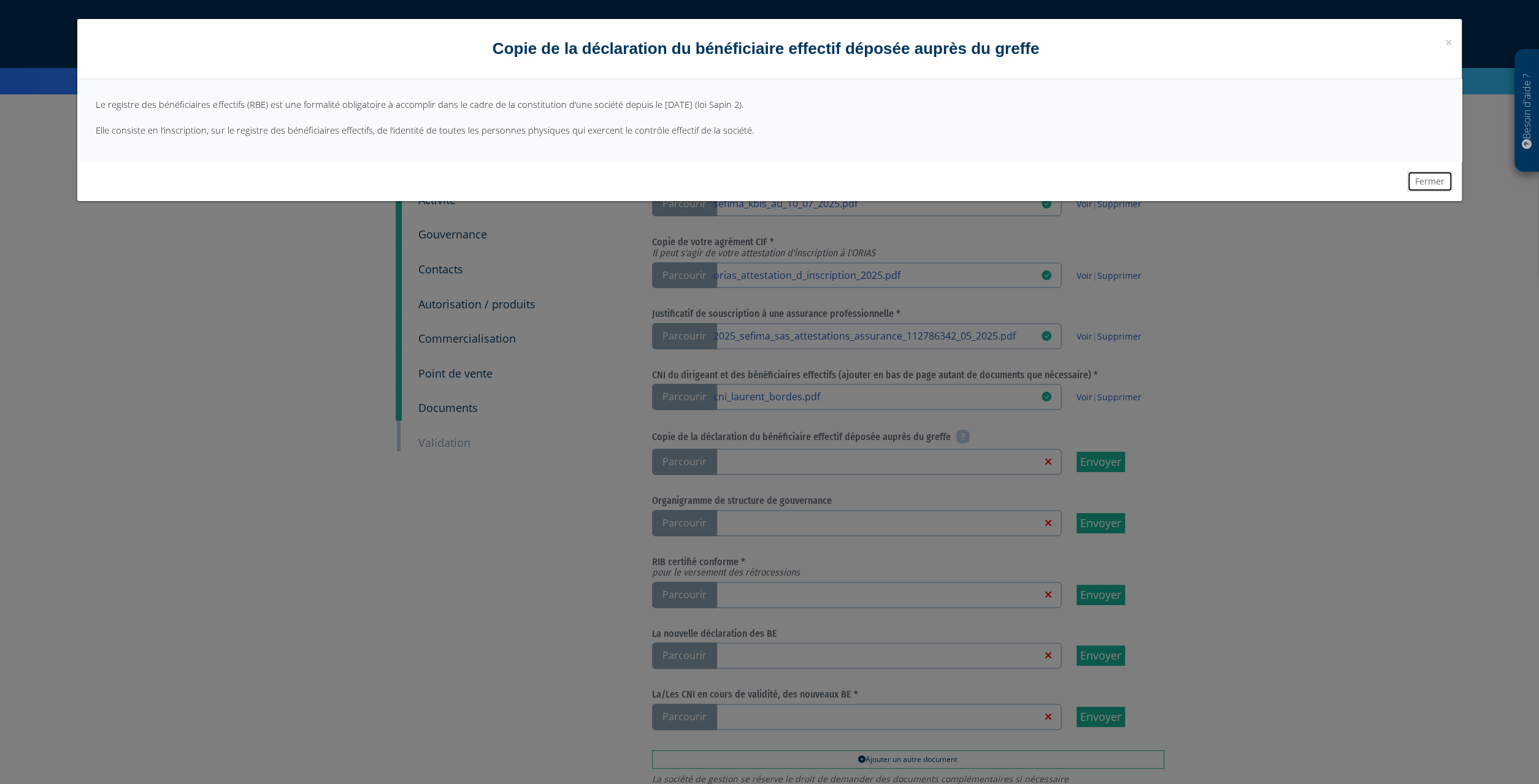
click at [1433, 178] on button "Fermer" at bounding box center [1430, 181] width 46 height 21
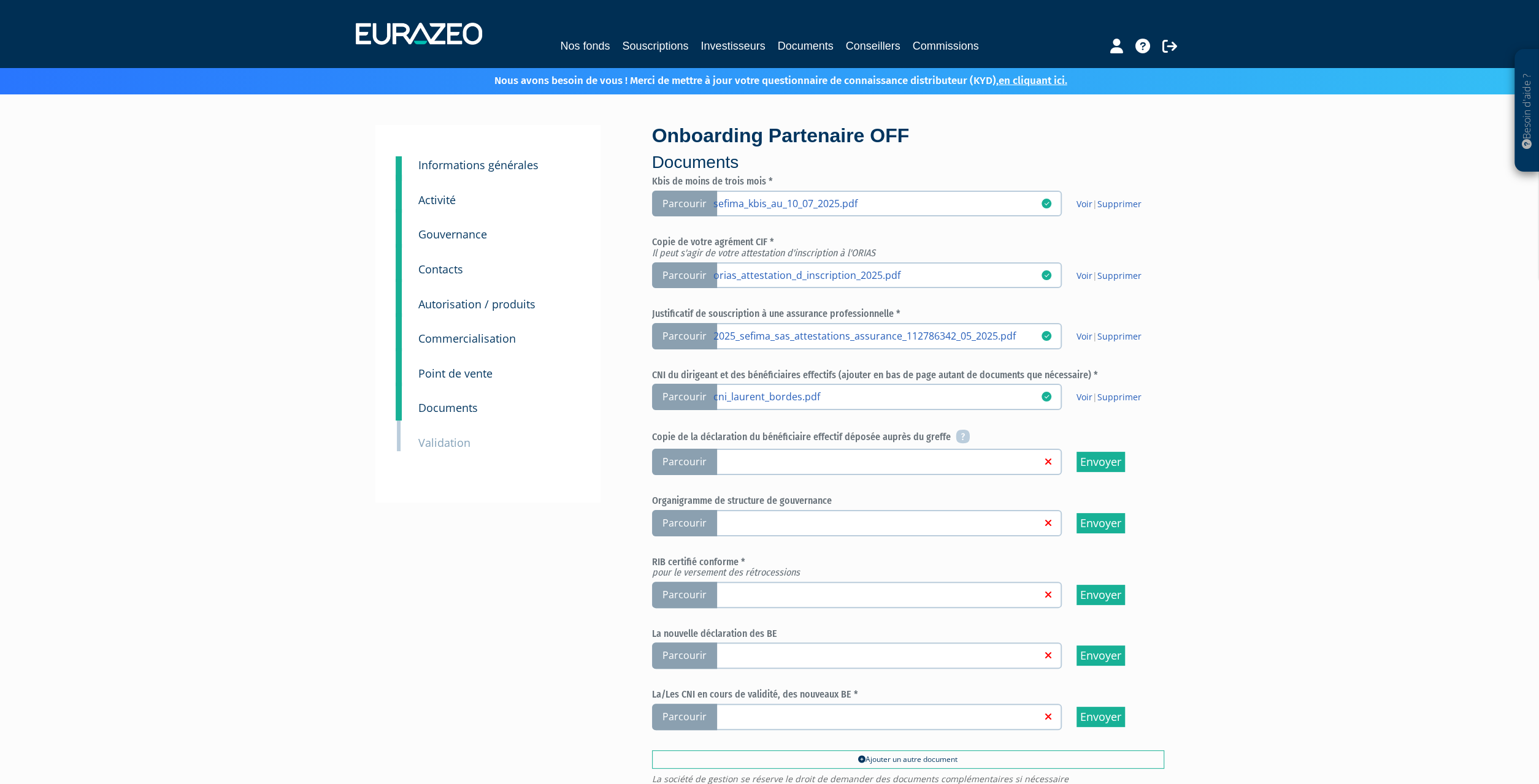
click at [669, 459] on span "Parcourir" at bounding box center [684, 462] width 65 height 26
click at [0, 0] on input "Parcourir" at bounding box center [0, 0] width 0 height 0
click at [676, 597] on span "Parcourir" at bounding box center [684, 595] width 65 height 26
click at [0, 0] on input "Parcourir" at bounding box center [0, 0] width 0 height 0
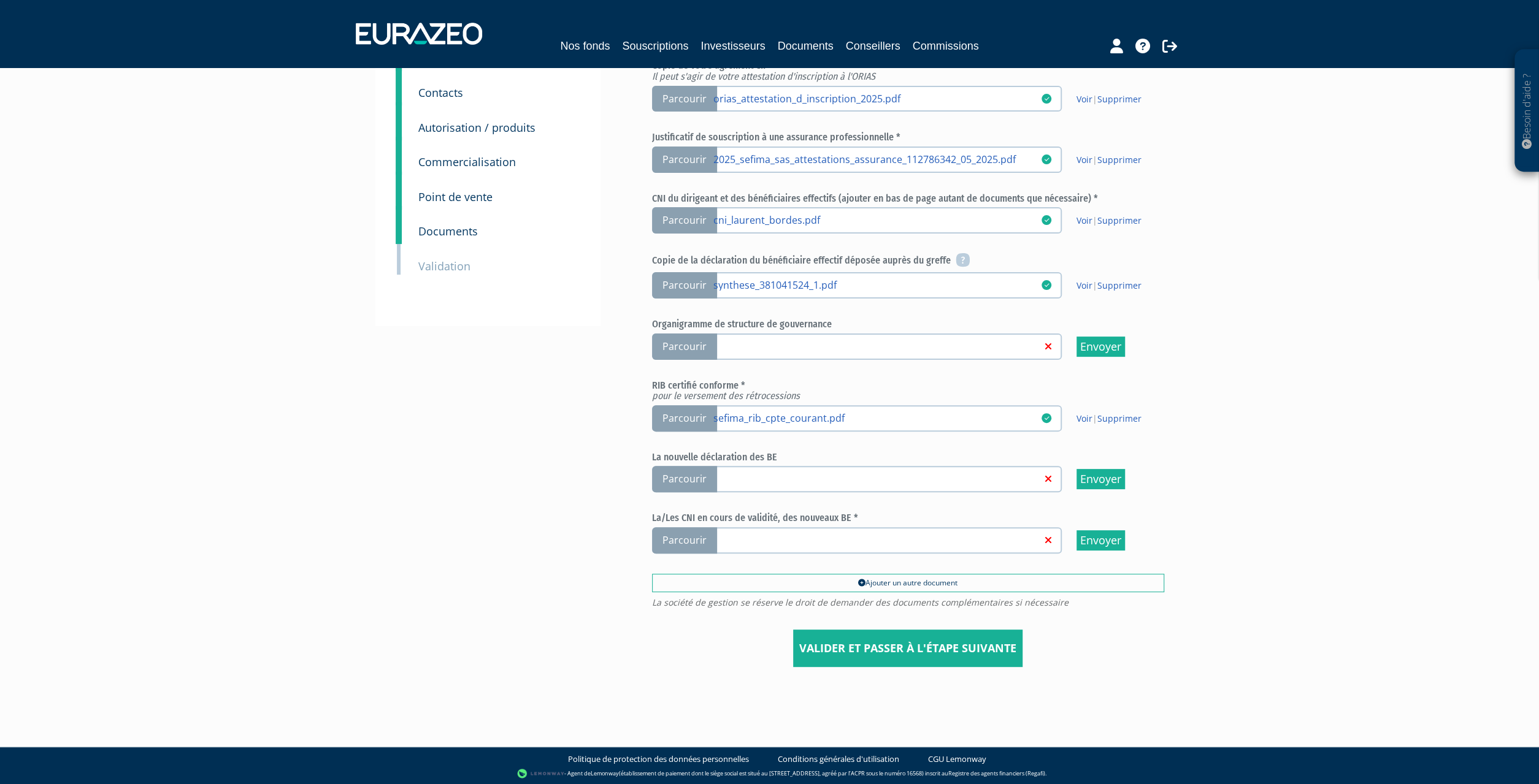
scroll to position [178, 0]
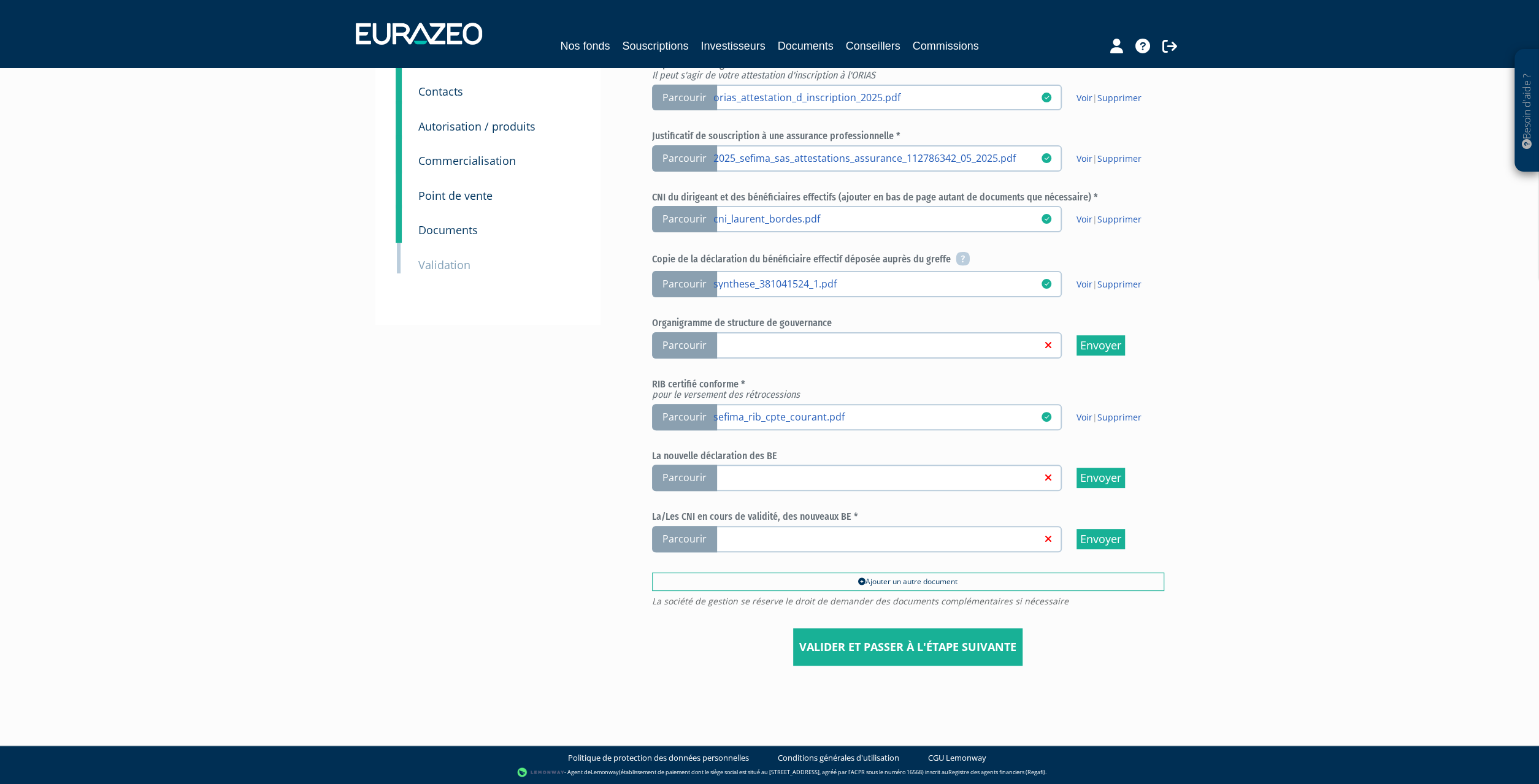
click at [686, 542] on span "Parcourir" at bounding box center [684, 539] width 65 height 26
click at [0, 0] on input "Parcourir" at bounding box center [0, 0] width 0 height 0
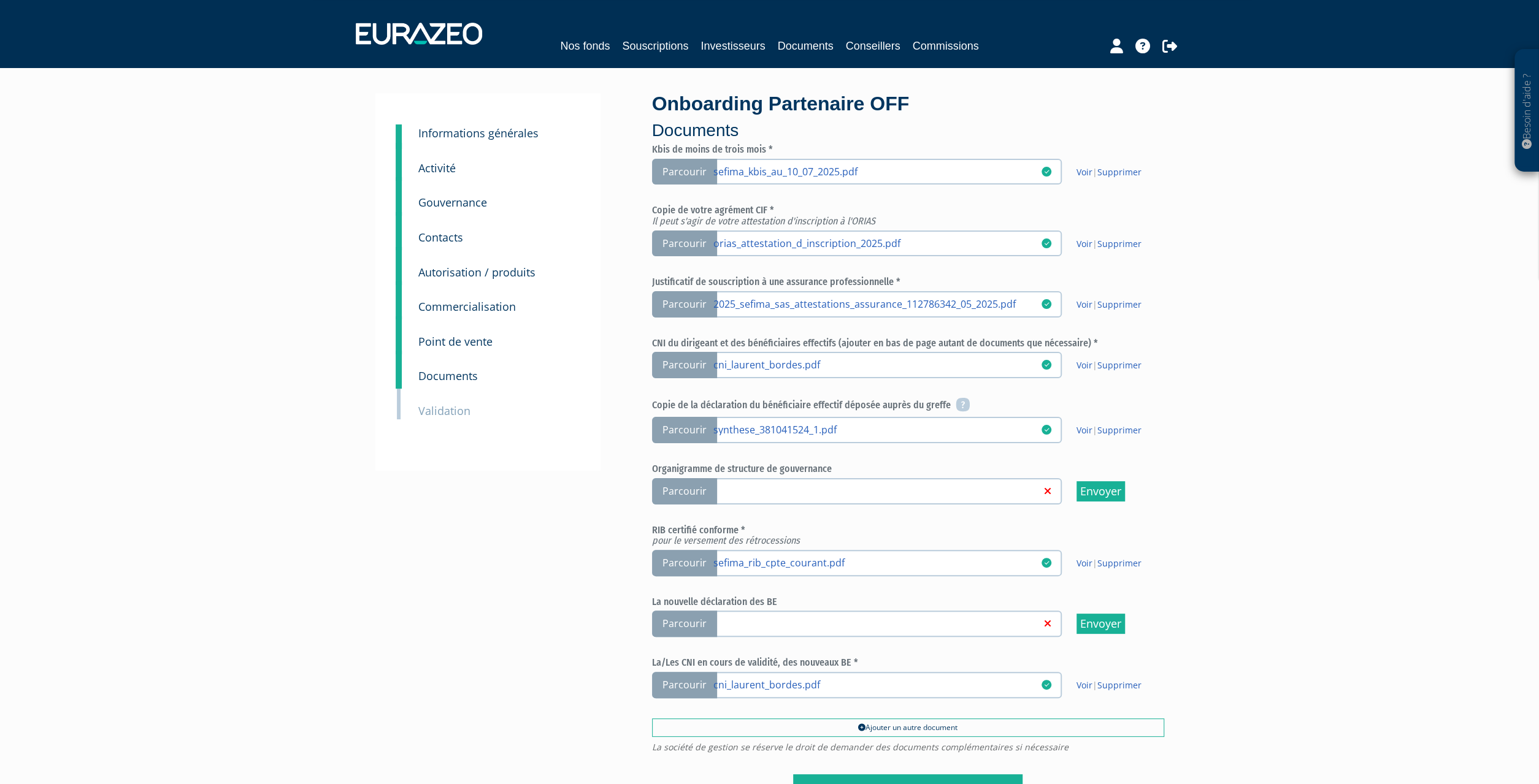
scroll to position [178, 0]
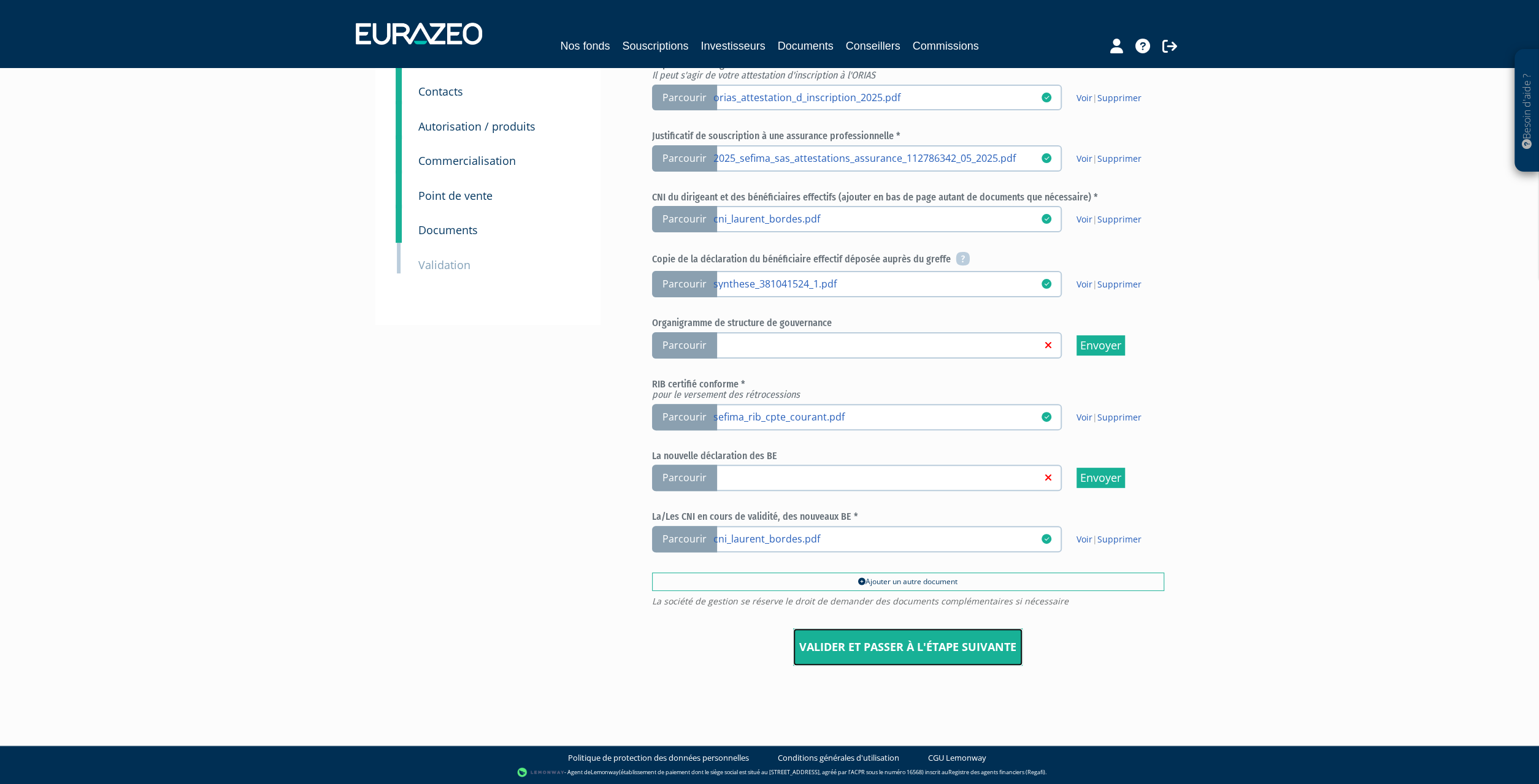
click at [895, 646] on input "Valider et passer à l'étape suivante" at bounding box center [908, 647] width 230 height 38
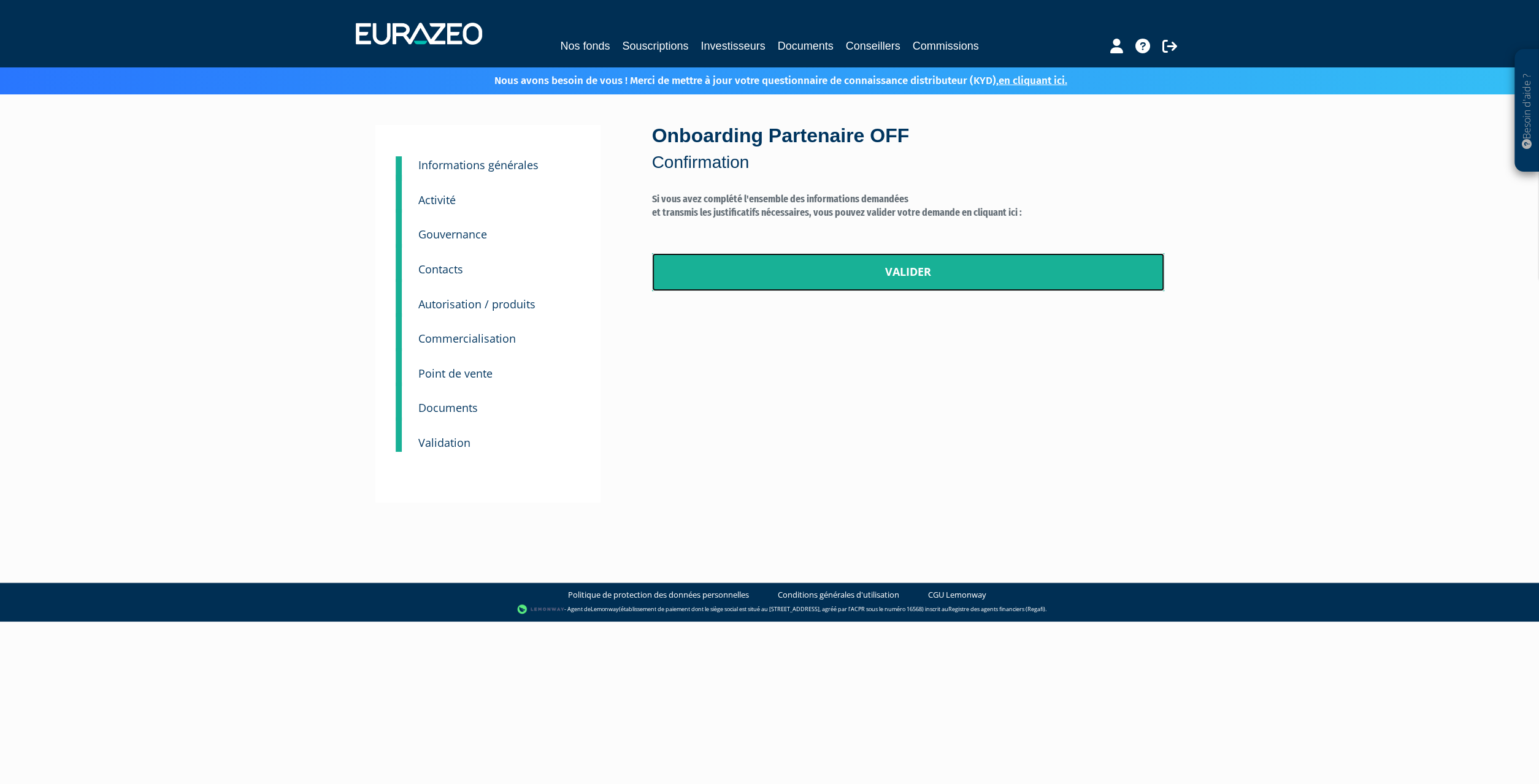
click at [850, 270] on link "Valider" at bounding box center [908, 272] width 512 height 38
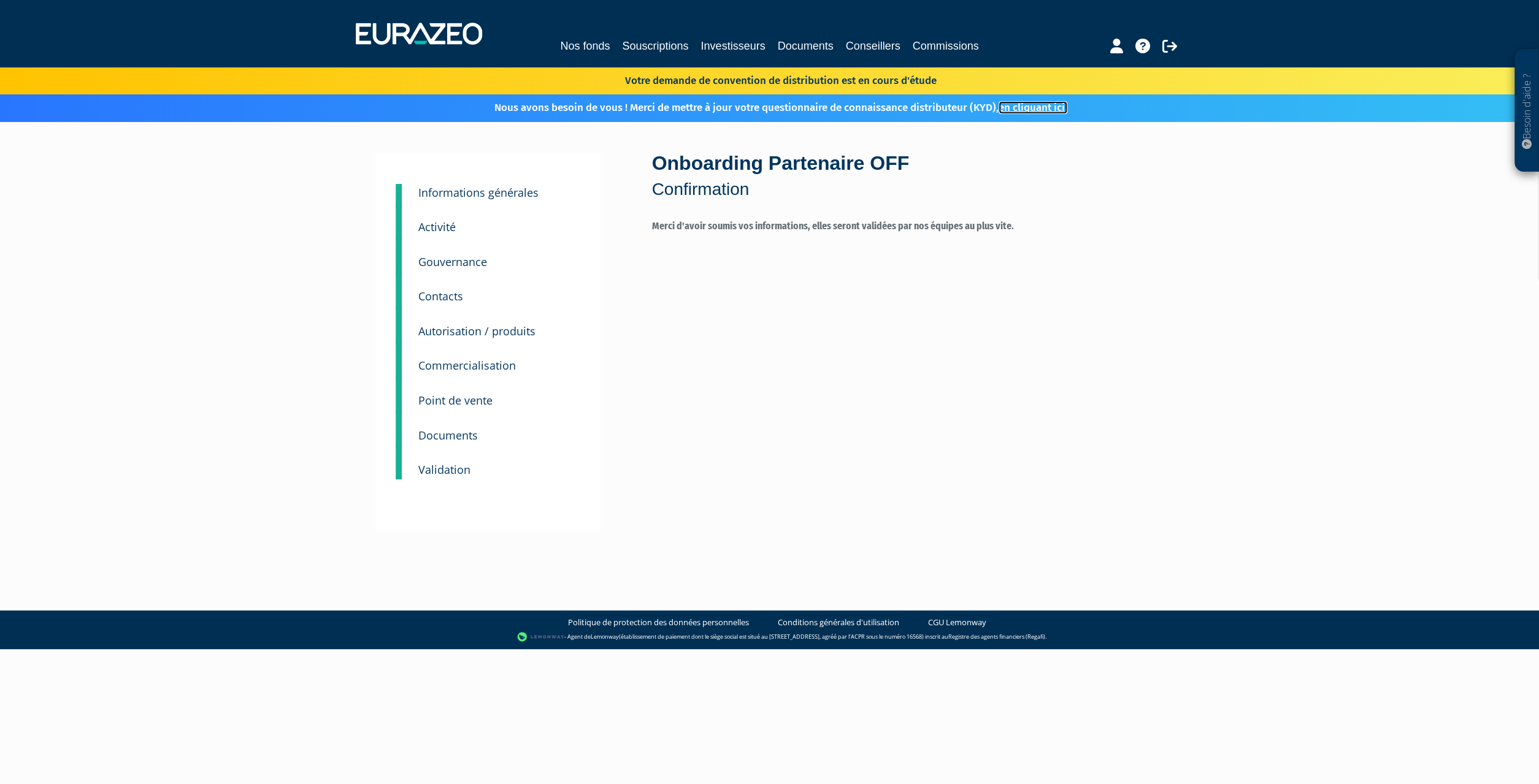
click at [1039, 103] on link "en cliquant ici." at bounding box center [1033, 108] width 68 height 13
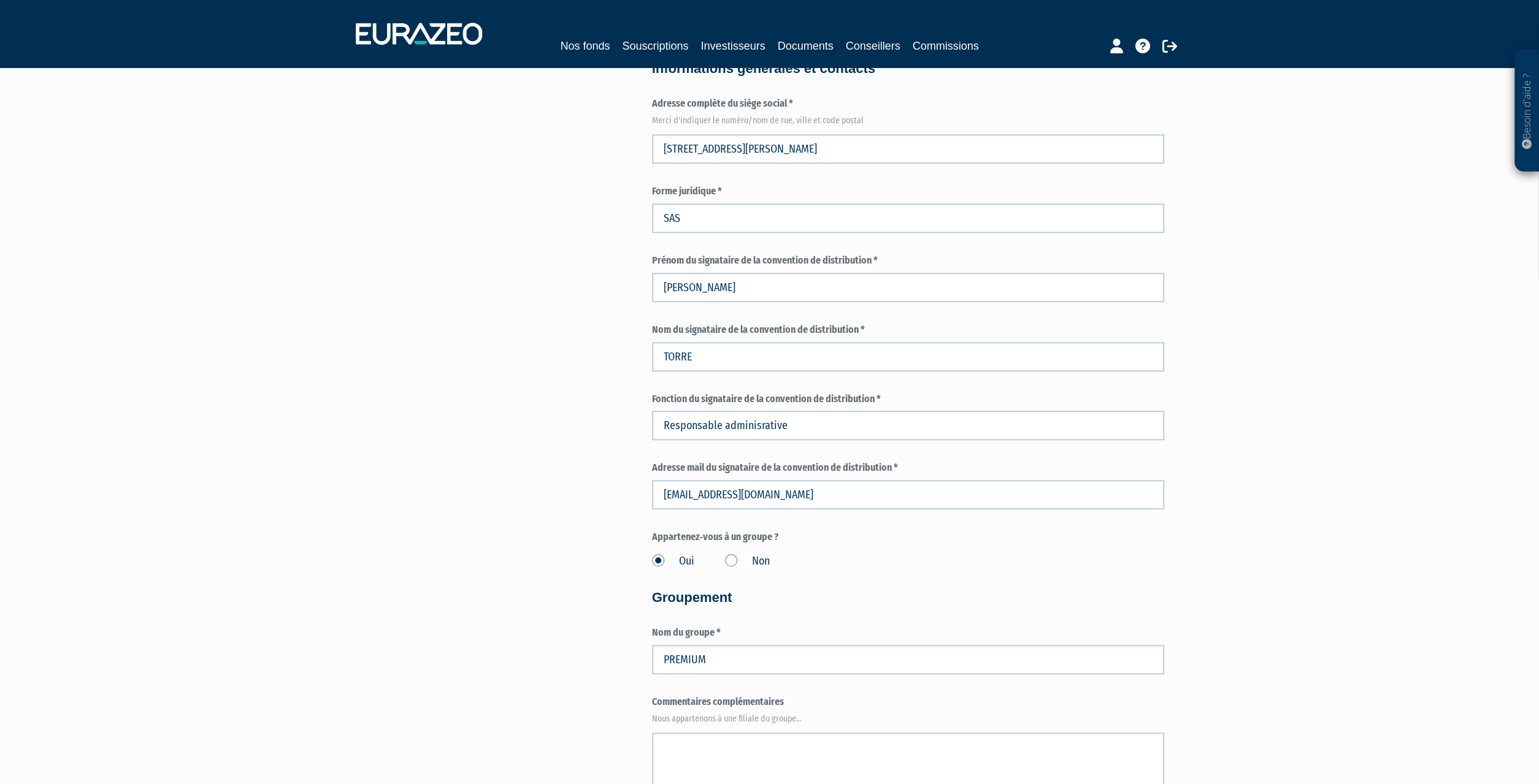
scroll to position [701, 0]
drag, startPoint x: 692, startPoint y: 495, endPoint x: 622, endPoint y: 495, distance: 70.0
click at [622, 495] on div "3 Informations générales 4 Activité 5 Gouvernance 6 Contacts 7 Autorisation / p…" at bounding box center [769, 678] width 771 height 2452
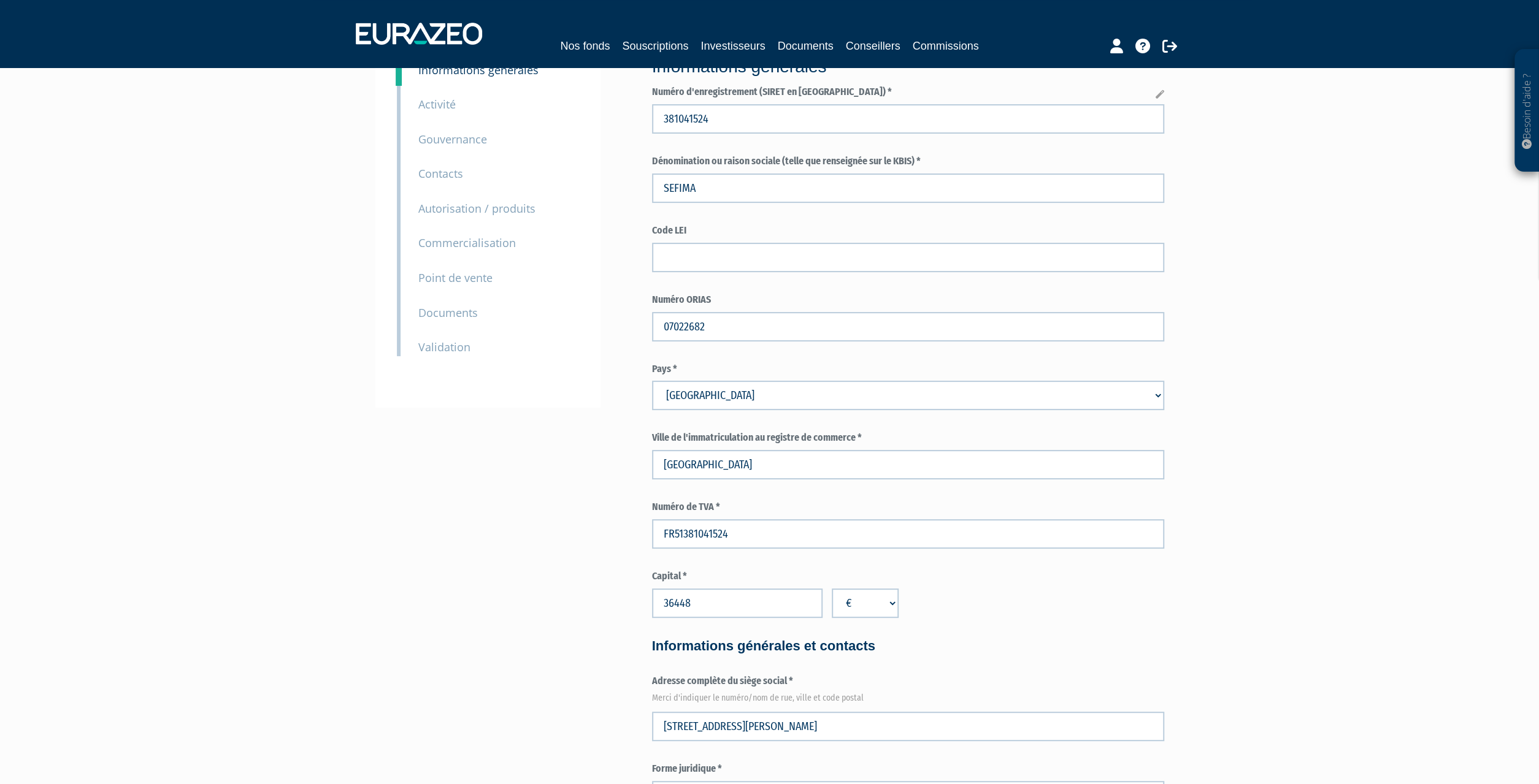
scroll to position [0, 0]
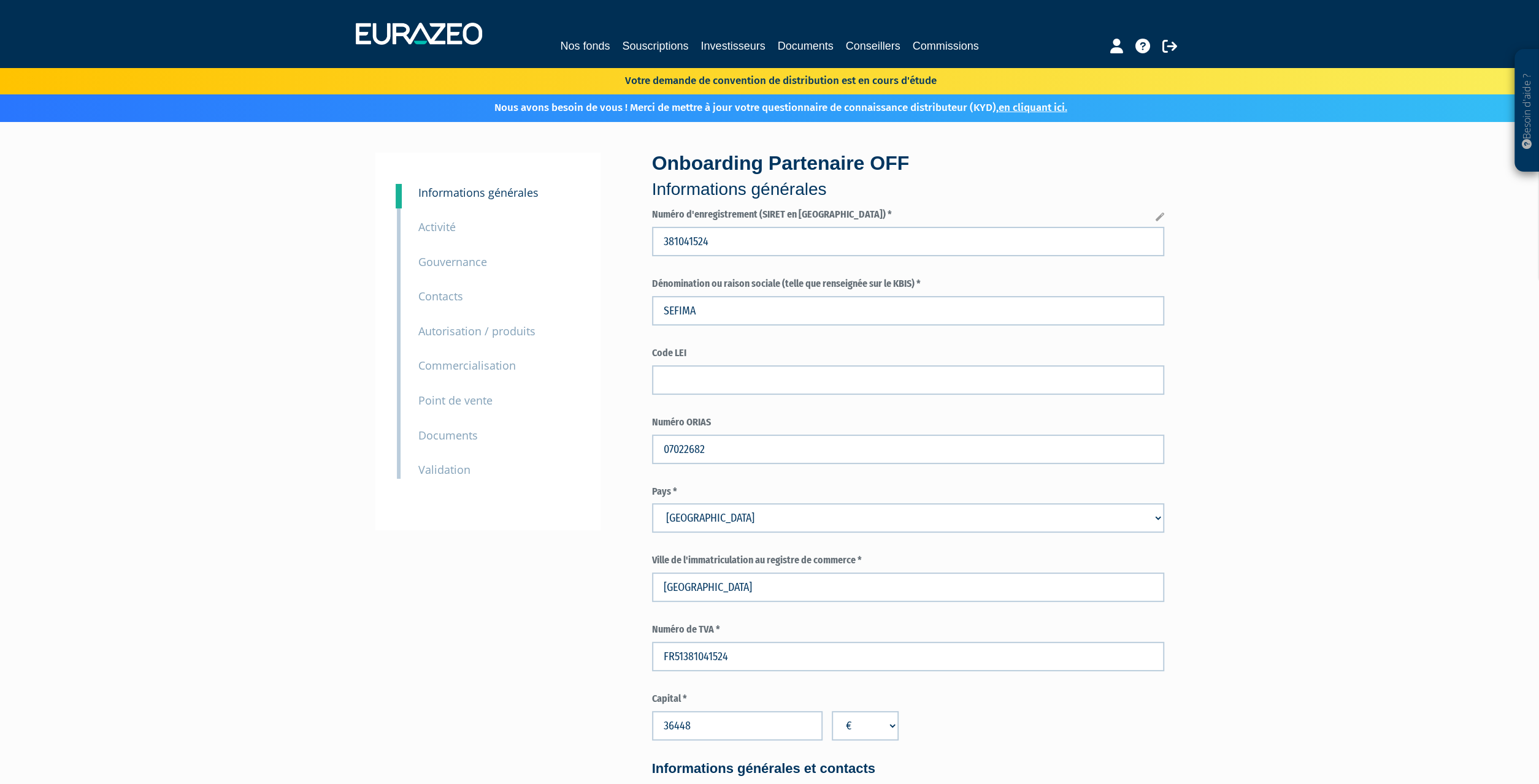
type input "[EMAIL_ADDRESS][DOMAIN_NAME]"
